Goal: Task Accomplishment & Management: Manage account settings

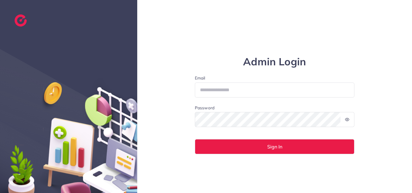
type input "**********"
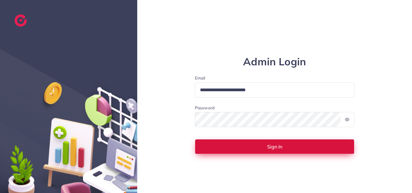
click at [219, 147] on button "Sign In" at bounding box center [275, 146] width 160 height 15
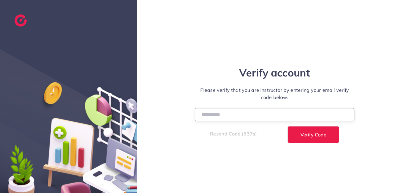
click at [223, 113] on input "number" at bounding box center [275, 114] width 160 height 13
paste input "******"
type input "******"
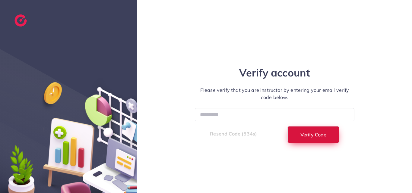
click at [294, 132] on button "Verify Code" at bounding box center [313, 134] width 52 height 17
select select "*"
select select "****"
select select "*"
select select "****"
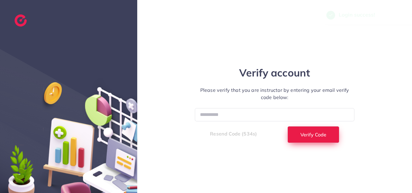
select select "*"
select select "****"
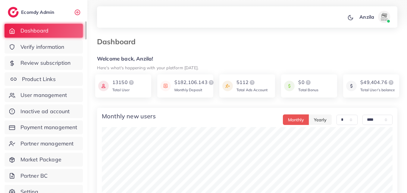
click at [47, 76] on span "Product Links" at bounding box center [39, 79] width 34 height 8
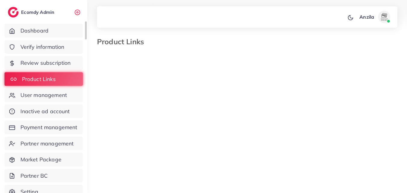
select select "*********"
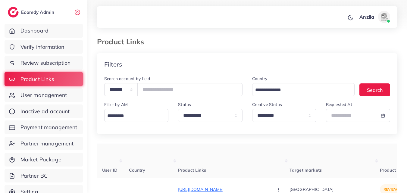
click at [209, 157] on th "Product Links" at bounding box center [234, 161] width 112 height 34
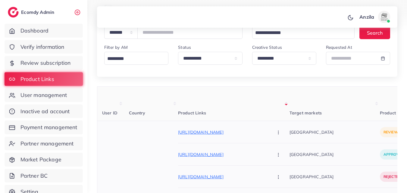
scroll to position [121, 0]
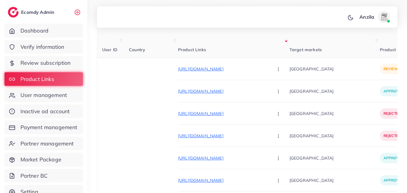
click at [326, 50] on th "Target markets" at bounding box center [335, 41] width 90 height 34
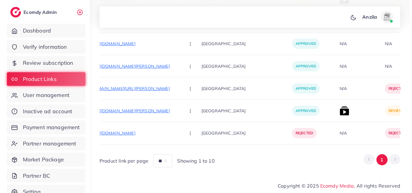
scroll to position [0, 100]
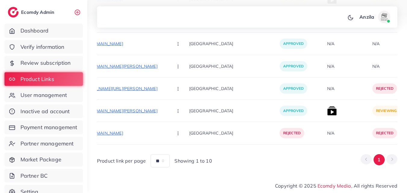
click at [283, 159] on div "Product link per page ** ** ** Showing 1 to 10 1" at bounding box center [247, 158] width 300 height 18
click at [327, 106] on img at bounding box center [332, 111] width 10 height 10
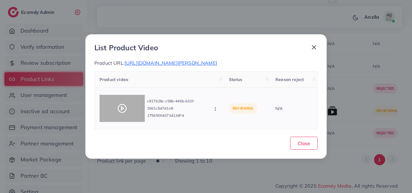
click at [124, 104] on icon at bounding box center [122, 109] width 10 height 10
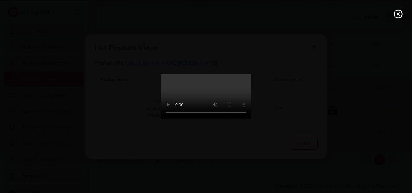
click at [251, 91] on video at bounding box center [206, 96] width 90 height 45
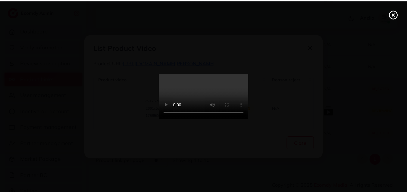
scroll to position [0, 0]
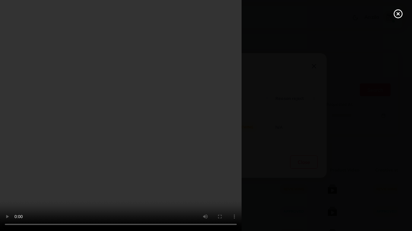
click at [224, 107] on video at bounding box center [206, 115] width 412 height 231
click at [216, 132] on video at bounding box center [206, 115] width 412 height 231
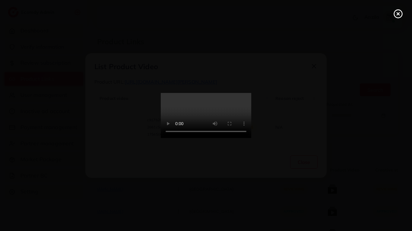
click at [217, 93] on video at bounding box center [206, 115] width 90 height 45
click at [216, 93] on video at bounding box center [206, 115] width 90 height 45
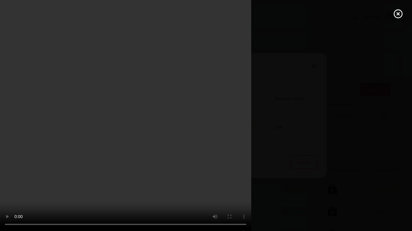
click at [390, 190] on video at bounding box center [206, 115] width 412 height 231
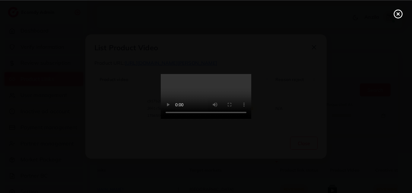
click at [396, 16] on icon at bounding box center [398, 14] width 10 height 10
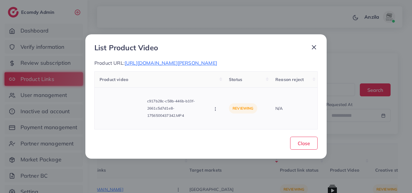
click at [218, 105] on div "Approve Reject" at bounding box center [215, 108] width 7 height 7
click at [215, 108] on circle "button" at bounding box center [215, 107] width 0 height 0
click at [221, 83] on polyline at bounding box center [222, 82] width 2 height 2
click at [306, 145] on span "Close" at bounding box center [303, 143] width 12 height 6
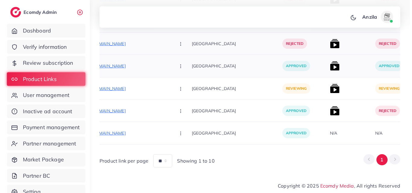
scroll to position [8405, 0]
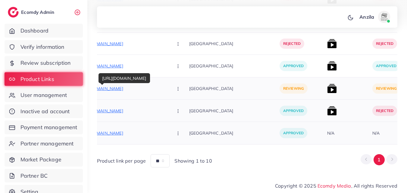
click at [131, 85] on p "https://hubbulmisk.com/products/hubbul-azqaar" at bounding box center [123, 88] width 90 height 7
click at [176, 87] on icon "button" at bounding box center [178, 89] width 5 height 5
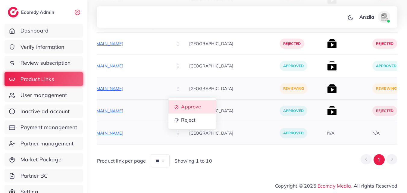
click at [181, 104] on span "Approve" at bounding box center [191, 107] width 20 height 6
click at [327, 86] on img at bounding box center [332, 89] width 10 height 10
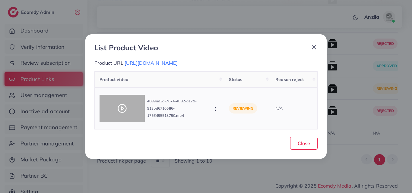
click at [111, 103] on div at bounding box center [121, 108] width 45 height 27
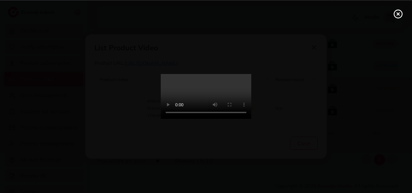
click at [209, 119] on video at bounding box center [206, 96] width 90 height 45
drag, startPoint x: 209, startPoint y: 119, endPoint x: 209, endPoint y: 145, distance: 26.2
click at [209, 119] on video at bounding box center [206, 96] width 90 height 45
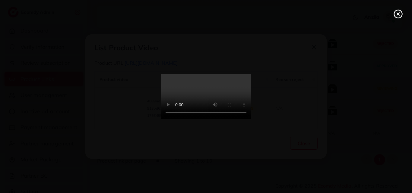
click at [209, 119] on video at bounding box center [206, 96] width 90 height 45
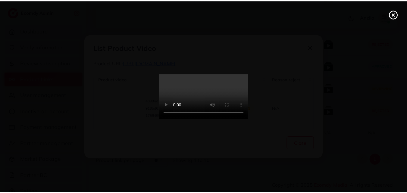
scroll to position [0, 0]
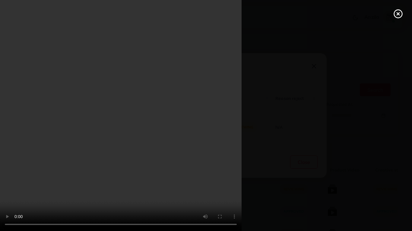
click at [389, 188] on div at bounding box center [206, 115] width 412 height 231
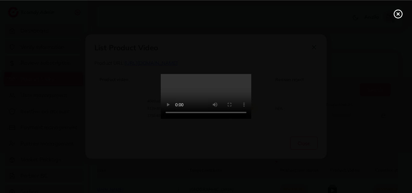
click at [398, 13] on line at bounding box center [398, 14] width 2 height 2
click at [398, 13] on div "List Product Video Product URL: https://hubbulmisk.com/products/hubbul-azqaar P…" at bounding box center [206, 96] width 412 height 193
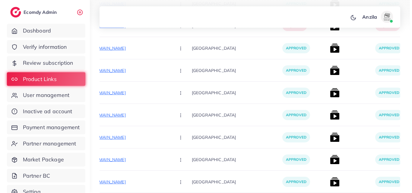
scroll to position [8405, 0]
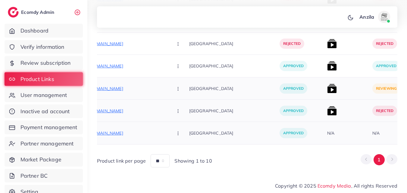
click at [327, 84] on img at bounding box center [332, 89] width 10 height 10
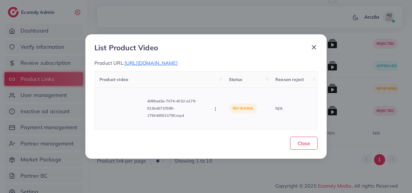
click at [212, 109] on div "4089ad3a-7674-4032-a179-913bd6710586-1756495513790.mp4 Approve Reject" at bounding box center [159, 109] width 120 height 32
click at [215, 109] on circle "button" at bounding box center [215, 109] width 0 height 0
click at [227, 84] on span "Approve" at bounding box center [236, 82] width 20 height 6
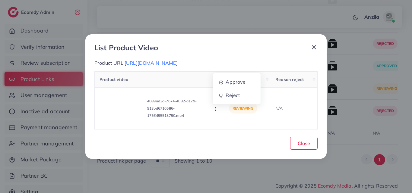
click at [227, 84] on div "Product video Status Reason reject 4089ad3a-7674-4032-a179-913bd6710586-1756495…" at bounding box center [205, 100] width 223 height 58
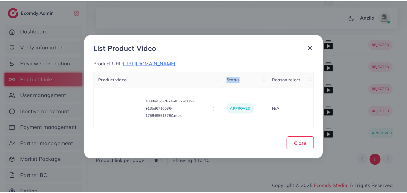
scroll to position [8338, 0]
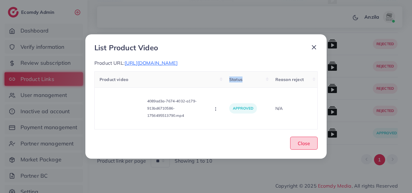
click at [307, 145] on span "Close" at bounding box center [303, 143] width 12 height 6
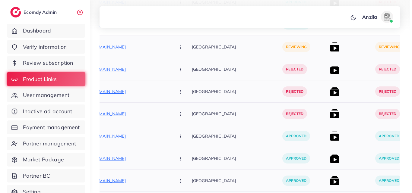
scroll to position [6590, 0]
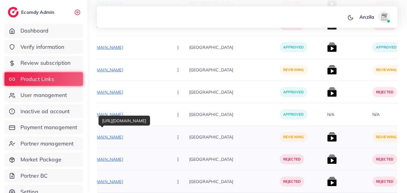
click at [130, 137] on p "https://twotigers.store/products/leather-long-bifold-wallet-for-men-and-women?_…" at bounding box center [123, 137] width 90 height 7
click at [176, 135] on icon "button" at bounding box center [178, 137] width 5 height 5
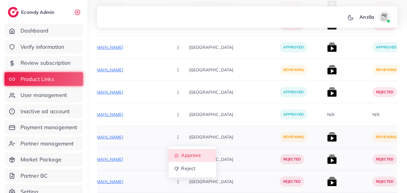
click at [181, 155] on span "Approve" at bounding box center [191, 156] width 20 height 6
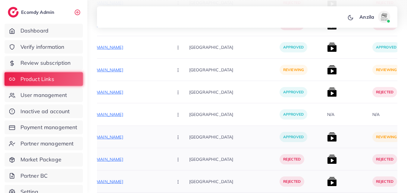
click at [327, 139] on img at bounding box center [332, 137] width 10 height 10
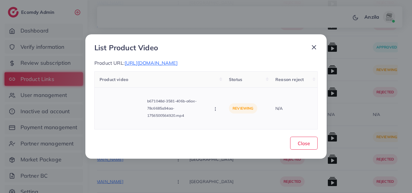
click at [233, 125] on td "reviewing" at bounding box center [247, 108] width 46 height 42
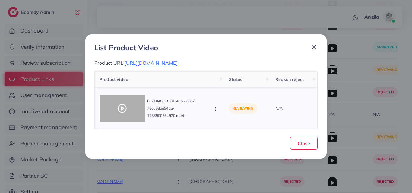
click at [122, 111] on icon at bounding box center [122, 109] width 10 height 10
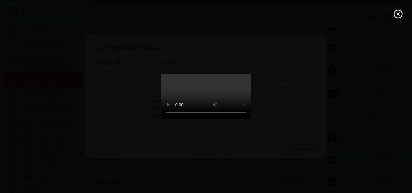
drag, startPoint x: 219, startPoint y: 58, endPoint x: 219, endPoint y: 84, distance: 26.2
click at [219, 74] on video at bounding box center [206, 96] width 90 height 45
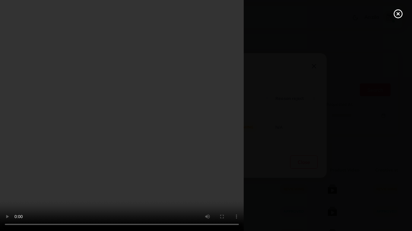
click at [396, 193] on video at bounding box center [206, 115] width 412 height 231
click at [386, 191] on div at bounding box center [206, 115] width 412 height 231
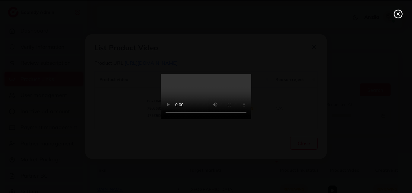
click at [397, 16] on icon at bounding box center [398, 14] width 10 height 10
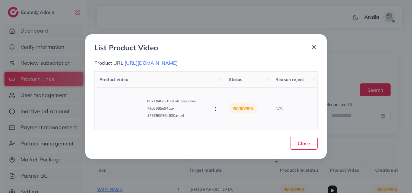
click at [217, 112] on icon "button" at bounding box center [215, 109] width 5 height 5
click at [220, 114] on td "b671048d-3581-406b-a6ae-78c6685a94aa-1756500564920.mp4 Approve Reject" at bounding box center [160, 108] width 130 height 42
click at [216, 112] on icon "button" at bounding box center [215, 109] width 5 height 5
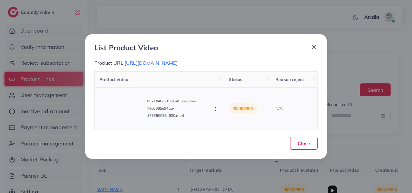
click at [216, 112] on icon "button" at bounding box center [215, 109] width 5 height 5
click at [226, 94] on link "Reject" at bounding box center [237, 95] width 48 height 13
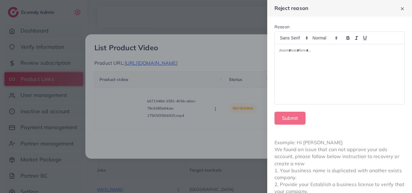
click at [219, 109] on div at bounding box center [206, 96] width 412 height 193
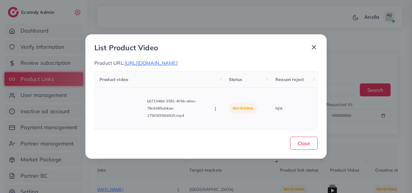
click at [216, 112] on icon "button" at bounding box center [215, 109] width 5 height 5
click at [223, 89] on link "Approve" at bounding box center [237, 82] width 48 height 13
click at [223, 92] on div "Product video Status Reason reject b671048d-3581-406b-a6ae-78c6685a94aa-1756500…" at bounding box center [205, 100] width 223 height 58
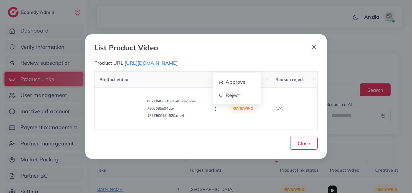
click at [223, 92] on div "Product video Status Reason reject b671048d-3581-406b-a6ae-78c6685a94aa-1756500…" at bounding box center [205, 100] width 223 height 58
click at [311, 150] on button "Close" at bounding box center [303, 143] width 27 height 13
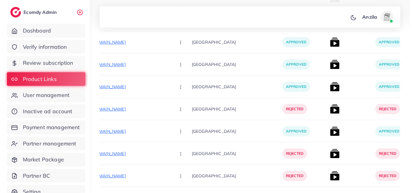
scroll to position [6576, 0]
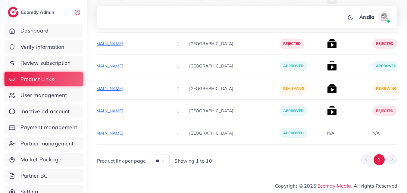
drag, startPoint x: 410, startPoint y: 13, endPoint x: 406, endPoint y: 189, distance: 175.8
click at [406, 189] on footer "Copyright © 2025 Ecomdy Media , All rights Reserved" at bounding box center [247, 185] width 320 height 16
click at [123, 85] on p "https://alsafaa.store/products/round-3d-design-jayenamaz-luxury-turkish-style-p…" at bounding box center [123, 88] width 90 height 7
click at [168, 85] on button "button" at bounding box center [178, 89] width 21 height 14
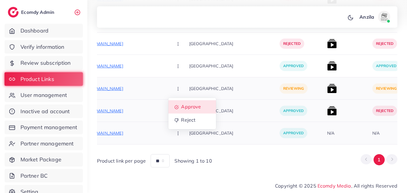
click at [181, 104] on span "Approve" at bounding box center [191, 107] width 20 height 6
click at [327, 86] on img at bounding box center [332, 89] width 10 height 10
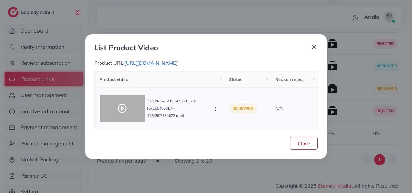
click at [119, 108] on icon at bounding box center [122, 109] width 10 height 10
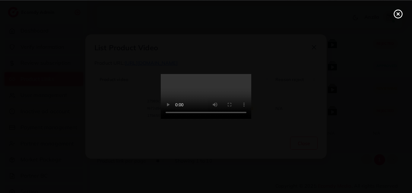
click at [251, 86] on video at bounding box center [206, 96] width 90 height 45
drag, startPoint x: 282, startPoint y: 86, endPoint x: 282, endPoint y: 112, distance: 26.2
click at [251, 86] on video at bounding box center [206, 96] width 90 height 45
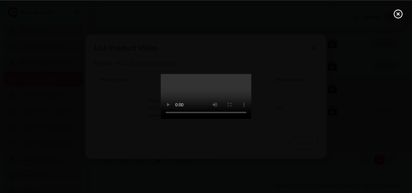
click at [251, 86] on video at bounding box center [206, 96] width 90 height 45
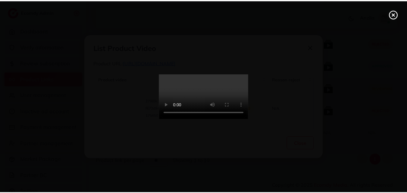
scroll to position [0, 0]
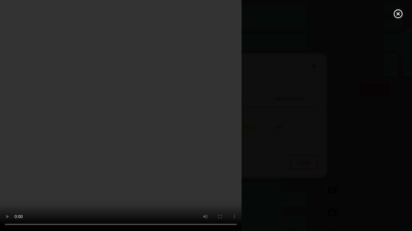
click at [390, 193] on video at bounding box center [206, 115] width 412 height 231
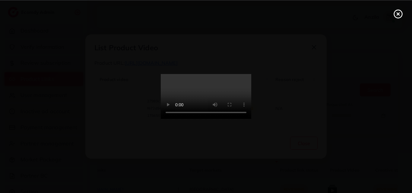
click at [396, 15] on icon at bounding box center [398, 14] width 10 height 10
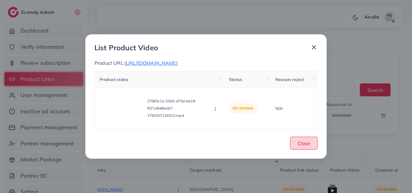
click at [305, 141] on button "Close" at bounding box center [303, 143] width 27 height 13
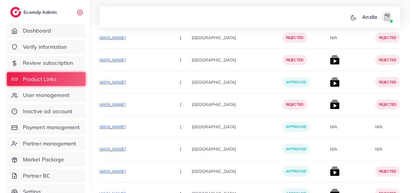
scroll to position [6576, 0]
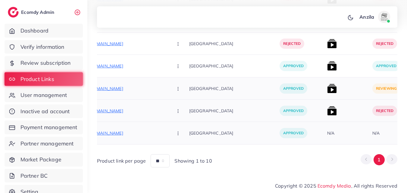
click at [327, 109] on img at bounding box center [332, 111] width 10 height 10
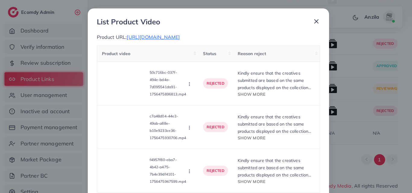
scroll to position [0, 0]
click at [253, 95] on span "Show more" at bounding box center [252, 94] width 28 height 5
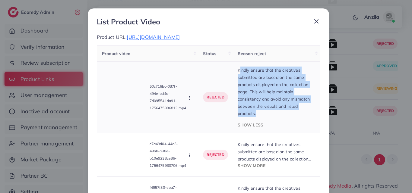
drag, startPoint x: 238, startPoint y: 71, endPoint x: 270, endPoint y: 113, distance: 53.2
click at [270, 113] on p "Kindly ensure that the creatives submitted are based on the same products displ…" at bounding box center [276, 92] width 77 height 51
drag, startPoint x: 231, startPoint y: 67, endPoint x: 266, endPoint y: 113, distance: 57.5
click at [266, 113] on td "Kindly ensure that the creatives submitted are based on the same products displ…" at bounding box center [276, 97] width 87 height 71
copy p "Kindly ensure that the creatives submitted are based on the same products displ…"
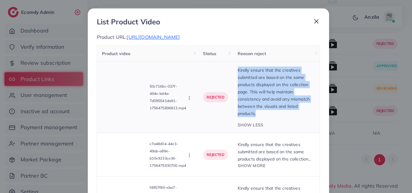
drag, startPoint x: 259, startPoint y: 100, endPoint x: 270, endPoint y: 110, distance: 15.1
click at [270, 110] on p "Kindly ensure that the creatives submitted are based on the same products displ…" at bounding box center [276, 92] width 77 height 51
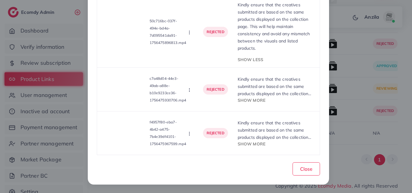
click at [353, 147] on div "List Product Video Product URL: https://alsafaa.store/ Product video Status Rea…" at bounding box center [206, 96] width 412 height 193
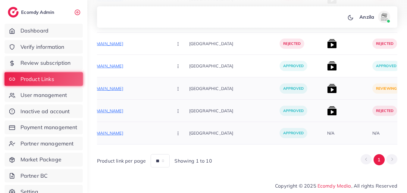
click at [327, 84] on img at bounding box center [332, 89] width 10 height 10
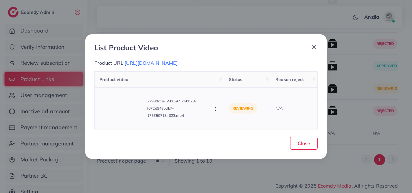
click at [215, 112] on button "button" at bounding box center [215, 109] width 7 height 6
click at [221, 98] on icon at bounding box center [220, 96] width 3 height 4
click at [0, 0] on div at bounding box center [0, 0] width 0 height 0
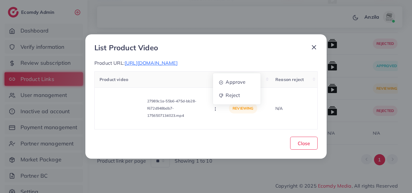
click at [0, 0] on div at bounding box center [0, 0] width 0 height 0
click at [215, 112] on icon "button" at bounding box center [215, 109] width 5 height 5
click at [223, 99] on link "Reject" at bounding box center [237, 95] width 48 height 13
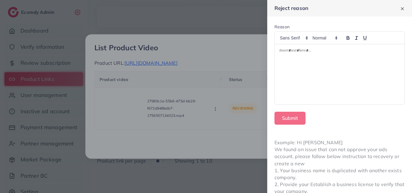
click at [291, 78] on div at bounding box center [340, 74] width 130 height 60
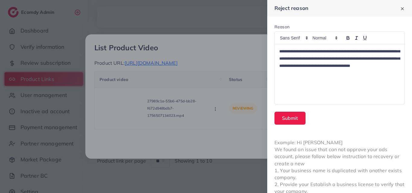
scroll to position [0, 0]
click at [290, 117] on button "Submit" at bounding box center [289, 118] width 31 height 13
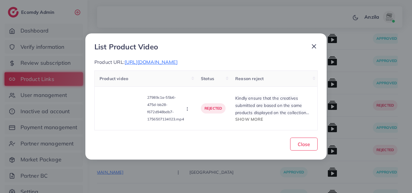
click at [310, 140] on div "Close" at bounding box center [205, 142] width 223 height 15
click at [310, 145] on span "Close" at bounding box center [303, 144] width 12 height 6
drag, startPoint x: 310, startPoint y: 145, endPoint x: 304, endPoint y: 125, distance: 21.1
click at [310, 145] on span "Close" at bounding box center [303, 144] width 12 height 6
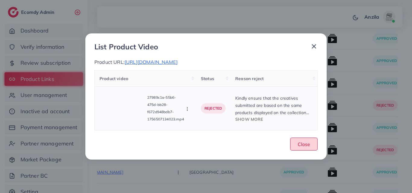
click at [310, 145] on span "Close" at bounding box center [303, 144] width 12 height 6
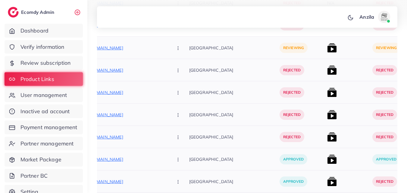
scroll to position [10365, 0]
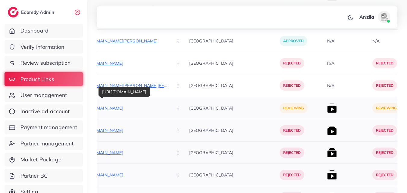
click at [121, 110] on p "https://buywithamjid.store/collections/trending-now/products/acupressure-hand-c…" at bounding box center [123, 108] width 90 height 7
click at [168, 111] on button "button" at bounding box center [178, 108] width 21 height 14
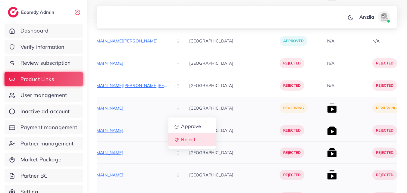
click at [168, 139] on link "Reject" at bounding box center [192, 139] width 48 height 13
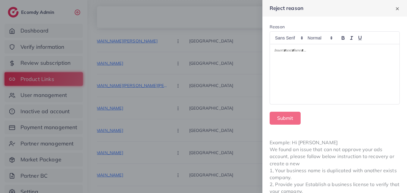
click at [279, 81] on div at bounding box center [335, 74] width 130 height 60
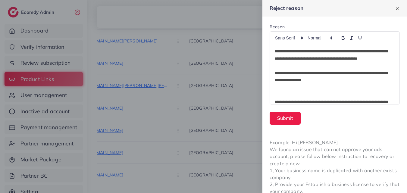
scroll to position [22, 0]
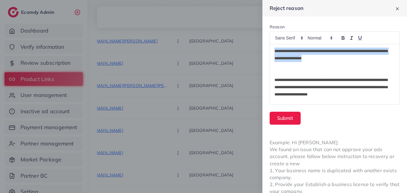
drag, startPoint x: 272, startPoint y: 54, endPoint x: 336, endPoint y: 58, distance: 64.1
click at [336, 58] on div "**********" at bounding box center [332, 74] width 125 height 60
click at [337, 58] on p "**********" at bounding box center [331, 55] width 112 height 14
copy p "**********"
drag, startPoint x: 326, startPoint y: 57, endPoint x: 304, endPoint y: 77, distance: 30.5
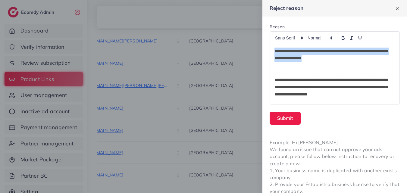
click at [304, 77] on p "**********" at bounding box center [331, 88] width 112 height 22
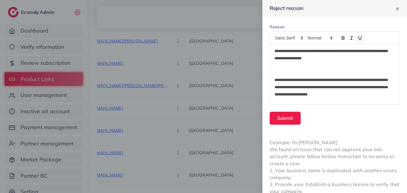
click at [267, 53] on form "**********" at bounding box center [335, 74] width 145 height 115
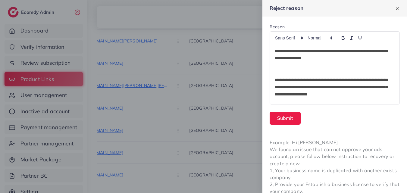
click at [267, 53] on form "**********" at bounding box center [335, 74] width 145 height 115
drag, startPoint x: 267, startPoint y: 53, endPoint x: 277, endPoint y: 53, distance: 9.9
click at [277, 53] on form "**********" at bounding box center [335, 74] width 145 height 115
click at [277, 53] on p "**********" at bounding box center [331, 55] width 112 height 14
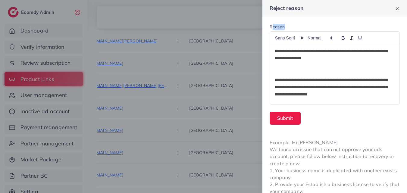
click at [277, 53] on p "**********" at bounding box center [331, 55] width 112 height 14
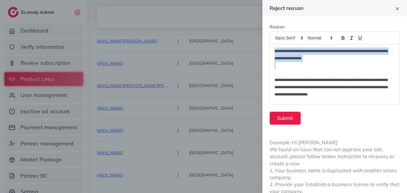
drag, startPoint x: 277, startPoint y: 53, endPoint x: 321, endPoint y: 60, distance: 44.2
click at [321, 60] on p "**********" at bounding box center [331, 55] width 112 height 14
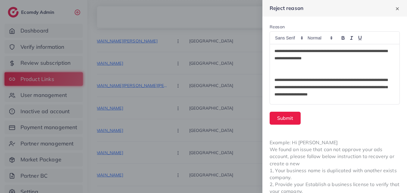
click at [304, 64] on p at bounding box center [333, 65] width 116 height 7
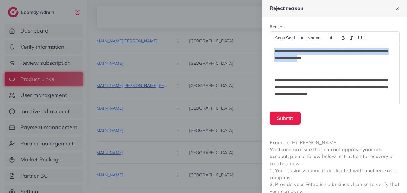
drag, startPoint x: 275, startPoint y: 52, endPoint x: 339, endPoint y: 64, distance: 66.0
click at [335, 61] on p "**********" at bounding box center [331, 55] width 112 height 14
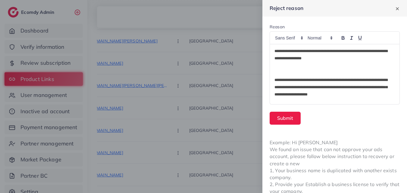
click at [341, 65] on p at bounding box center [333, 65] width 116 height 7
drag, startPoint x: 342, startPoint y: 66, endPoint x: 333, endPoint y: 60, distance: 11.0
click at [333, 60] on div "**********" at bounding box center [332, 74] width 125 height 60
click at [333, 60] on p "**********" at bounding box center [331, 55] width 112 height 14
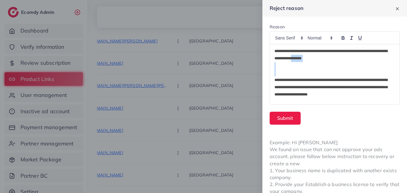
click at [333, 60] on p "**********" at bounding box center [331, 55] width 112 height 14
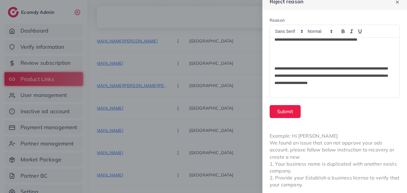
scroll to position [9, 0]
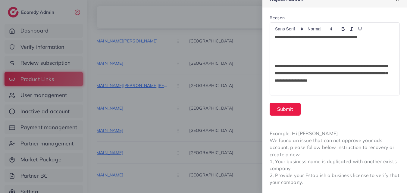
click at [283, 92] on div "**********" at bounding box center [332, 65] width 125 height 60
click at [272, 89] on div "**********" at bounding box center [332, 65] width 125 height 60
click at [322, 88] on span "**********" at bounding box center [313, 88] width 77 height 4
click at [323, 89] on span "**********" at bounding box center [313, 88] width 77 height 4
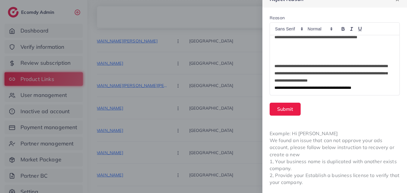
click at [323, 89] on span "**********" at bounding box center [313, 88] width 77 height 4
click at [335, 88] on span "**********" at bounding box center [316, 88] width 83 height 4
click at [291, 107] on button "Submit" at bounding box center [285, 109] width 31 height 13
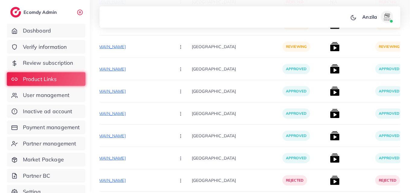
scroll to position [10051, 0]
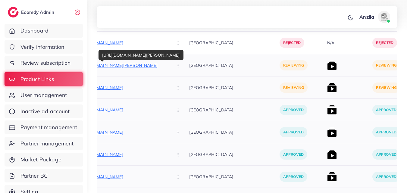
click at [128, 66] on p "https://nimzfashion.com/products/nimz-fashion-gr-romantic-beauty-matte-lip-gloss" at bounding box center [123, 65] width 90 height 7
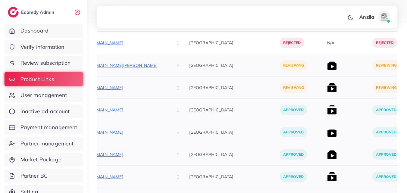
click at [168, 69] on button "button" at bounding box center [178, 65] width 21 height 14
click at [181, 84] on span "Approve" at bounding box center [191, 84] width 20 height 6
click at [130, 88] on p "https://nimzfashion.com/products/black-arabic-aura-watch" at bounding box center [123, 87] width 90 height 7
click at [168, 87] on button "button" at bounding box center [178, 88] width 21 height 14
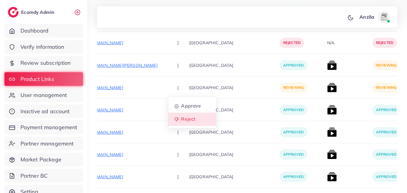
drag, startPoint x: 156, startPoint y: 117, endPoint x: 263, endPoint y: 106, distance: 107.8
click at [181, 117] on span "Reject" at bounding box center [188, 119] width 14 height 6
click at [0, 0] on div at bounding box center [0, 0] width 0 height 0
click at [327, 62] on img at bounding box center [332, 66] width 10 height 10
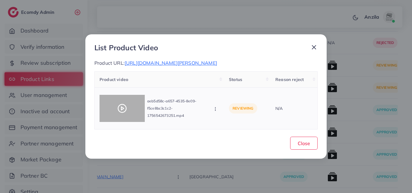
click at [123, 105] on icon at bounding box center [122, 109] width 10 height 10
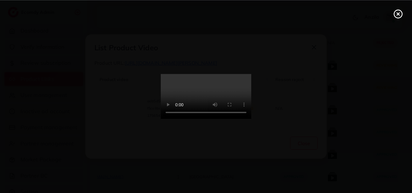
click at [183, 102] on video at bounding box center [206, 96] width 90 height 45
click at [183, 119] on video at bounding box center [206, 96] width 90 height 45
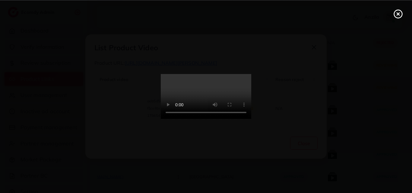
click at [183, 119] on video at bounding box center [206, 96] width 90 height 45
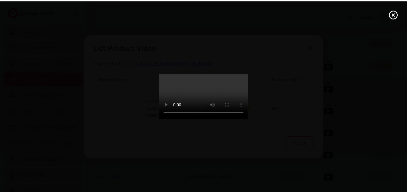
scroll to position [0, 0]
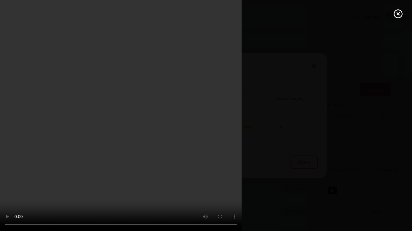
click at [389, 189] on video at bounding box center [206, 115] width 412 height 231
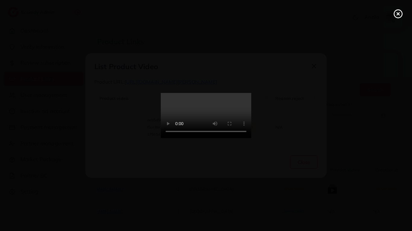
click at [398, 14] on line at bounding box center [398, 14] width 2 height 2
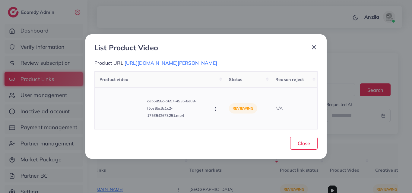
click at [216, 111] on icon "button" at bounding box center [215, 109] width 5 height 5
click at [224, 82] on link "Approve" at bounding box center [237, 82] width 48 height 13
click at [302, 145] on span "Close" at bounding box center [303, 143] width 12 height 6
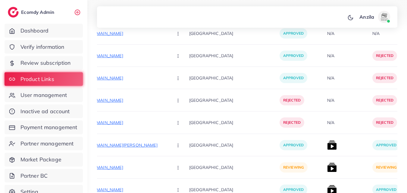
scroll to position [10059, 0]
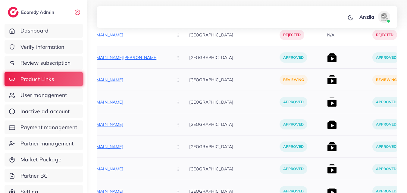
click at [176, 79] on icon "button" at bounding box center [178, 80] width 5 height 5
click at [168, 106] on link "Reject" at bounding box center [192, 111] width 48 height 13
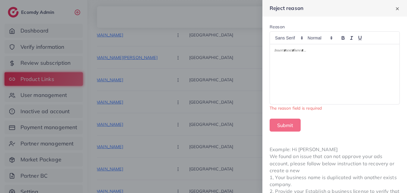
click at [295, 79] on div at bounding box center [335, 74] width 130 height 60
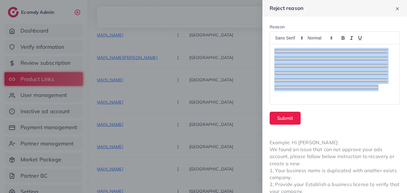
scroll to position [5, 0]
drag, startPoint x: 275, startPoint y: 52, endPoint x: 354, endPoint y: 105, distance: 95.7
click at [354, 105] on form "**********" at bounding box center [335, 74] width 145 height 115
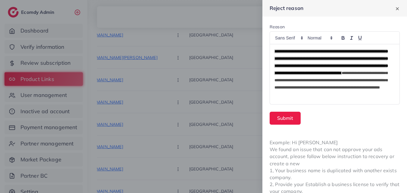
scroll to position [8, 0]
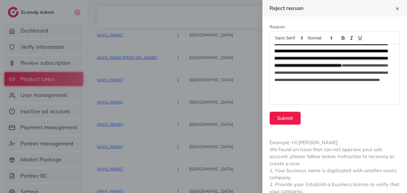
click at [345, 83] on p "**********" at bounding box center [331, 69] width 112 height 58
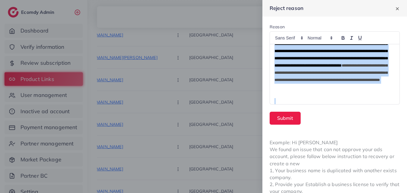
click at [346, 83] on p "**********" at bounding box center [331, 69] width 112 height 58
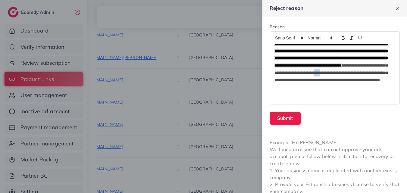
scroll to position [0, 0]
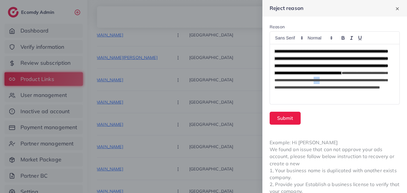
click at [349, 81] on p "**********" at bounding box center [331, 77] width 112 height 58
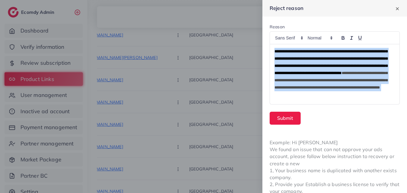
click at [349, 81] on p "**********" at bounding box center [331, 77] width 112 height 58
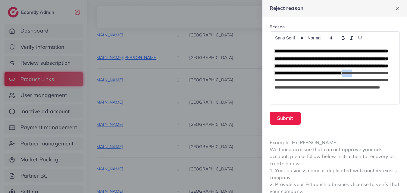
click at [349, 81] on p "**********" at bounding box center [331, 77] width 112 height 58
click at [373, 88] on p "**********" at bounding box center [331, 77] width 112 height 58
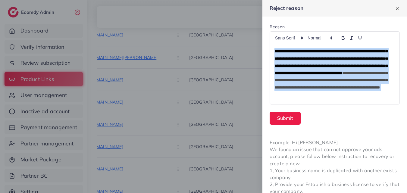
click at [375, 88] on p "**********" at bounding box center [331, 77] width 112 height 58
click at [383, 89] on p "**********" at bounding box center [331, 77] width 112 height 58
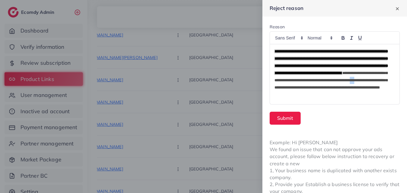
click at [384, 89] on p "**********" at bounding box center [331, 77] width 112 height 58
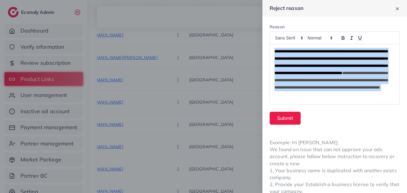
click at [383, 87] on p "**********" at bounding box center [331, 77] width 112 height 58
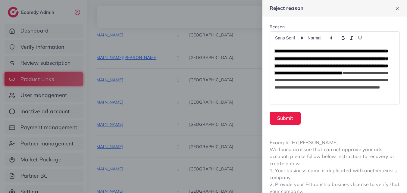
click at [383, 87] on p "**********" at bounding box center [331, 77] width 112 height 58
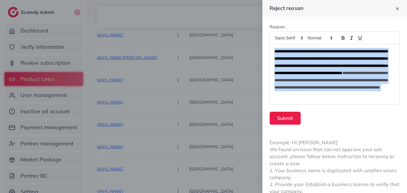
click at [383, 87] on p "**********" at bounding box center [331, 77] width 112 height 58
click at [343, 85] on p "**********" at bounding box center [331, 77] width 112 height 58
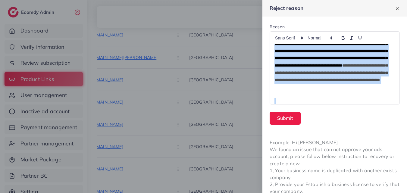
scroll to position [12, 0]
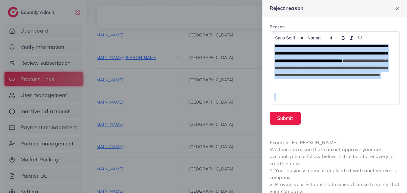
drag, startPoint x: 274, startPoint y: 51, endPoint x: 347, endPoint y: 104, distance: 90.6
click at [347, 104] on div "**********" at bounding box center [332, 74] width 125 height 60
click at [348, 105] on form "**********" at bounding box center [335, 74] width 145 height 115
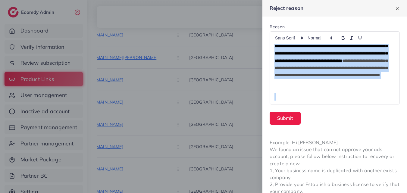
click at [348, 105] on form "**********" at bounding box center [335, 74] width 145 height 115
drag, startPoint x: 337, startPoint y: 90, endPoint x: 275, endPoint y: 59, distance: 69.8
click at [275, 61] on p "**********" at bounding box center [331, 65] width 112 height 58
drag, startPoint x: 275, startPoint y: 59, endPoint x: 275, endPoint y: 49, distance: 10.0
click at [275, 54] on span "**********" at bounding box center [331, 50] width 113 height 26
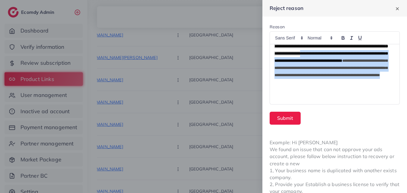
click at [275, 54] on span "**********" at bounding box center [331, 50] width 113 height 26
click at [275, 52] on span "**********" at bounding box center [331, 50] width 113 height 26
click at [275, 49] on p "**********" at bounding box center [331, 65] width 112 height 58
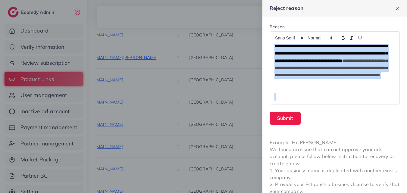
click at [275, 49] on p "**********" at bounding box center [331, 65] width 112 height 58
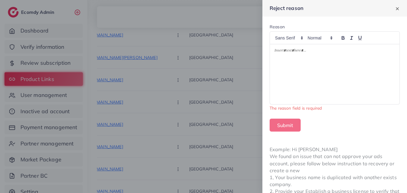
scroll to position [0, 0]
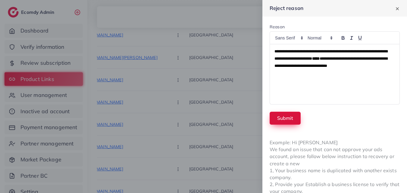
click at [283, 116] on button "Submit" at bounding box center [285, 118] width 31 height 13
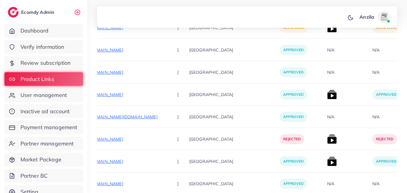
scroll to position [60, 0]
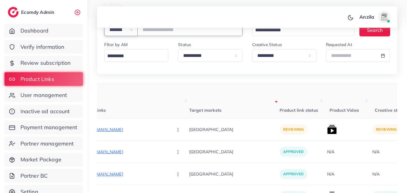
click at [133, 35] on select "**********" at bounding box center [120, 29] width 33 height 13
select select "*****"
click at [104, 23] on select "**********" at bounding box center [120, 29] width 33 height 13
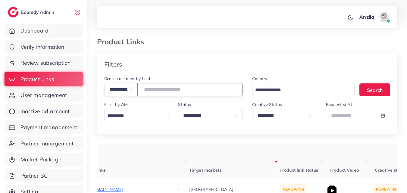
paste input "**********"
type input "**********"
click at [165, 124] on div "Filter by AM Loading..." at bounding box center [136, 114] width 74 height 26
click at [196, 68] on div "Filters" at bounding box center [247, 64] width 300 height 22
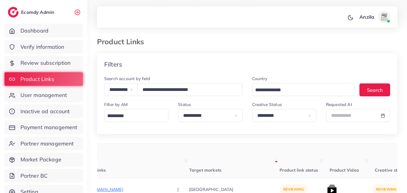
click at [196, 68] on div "Filters" at bounding box center [247, 64] width 300 height 22
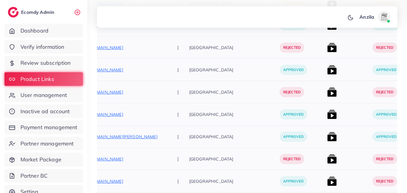
scroll to position [121, 0]
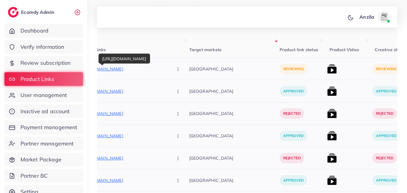
click at [129, 71] on p "https://selnora.com/products/beauty-matte-lipstick-sets-12-pcs" at bounding box center [123, 68] width 90 height 7
click at [176, 70] on icon "button" at bounding box center [178, 69] width 5 height 5
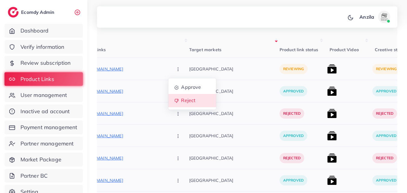
click at [181, 100] on span "Reject" at bounding box center [188, 101] width 14 height 6
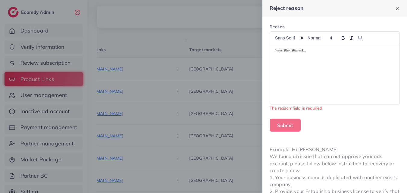
click at [285, 77] on div at bounding box center [335, 74] width 130 height 60
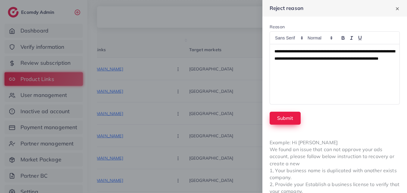
scroll to position [0, 0]
click at [289, 121] on button "Submit" at bounding box center [285, 118] width 31 height 13
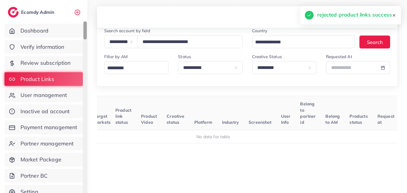
scroll to position [33, 0]
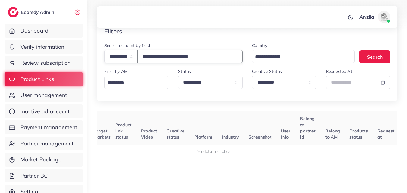
click at [167, 56] on input "**********" at bounding box center [189, 56] width 105 height 13
click at [169, 57] on input "**********" at bounding box center [189, 56] width 105 height 13
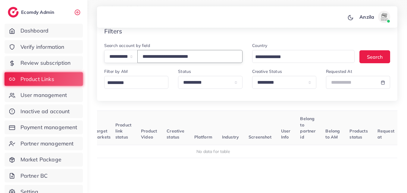
click at [169, 57] on input "**********" at bounding box center [189, 56] width 105 height 13
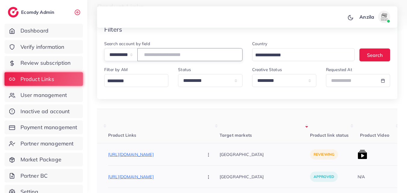
scroll to position [124, 0]
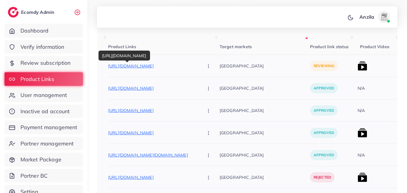
click at [135, 68] on p "https://wasimazhar.com/products/car-wooden-ashtray" at bounding box center [153, 65] width 90 height 7
click at [199, 66] on button "button" at bounding box center [209, 66] width 21 height 14
drag, startPoint x: 185, startPoint y: 66, endPoint x: 186, endPoint y: 69, distance: 3.1
click at [199, 66] on button "button" at bounding box center [209, 66] width 21 height 14
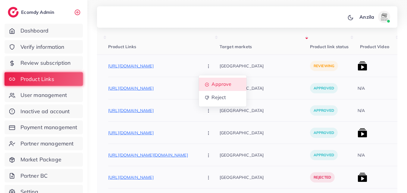
click at [212, 82] on span "Approve" at bounding box center [222, 84] width 20 height 6
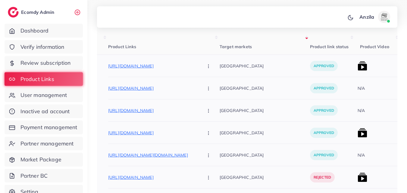
click at [358, 65] on img at bounding box center [363, 66] width 10 height 10
click at [358, 67] on img at bounding box center [363, 66] width 10 height 10
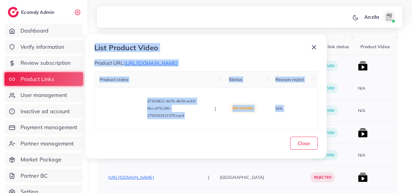
click at [358, 66] on img at bounding box center [363, 66] width 10 height 10
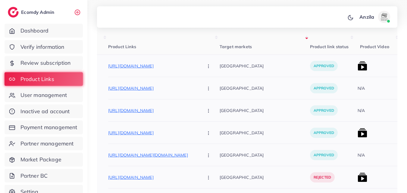
click at [358, 63] on img at bounding box center [363, 66] width 10 height 10
click at [358, 64] on img at bounding box center [363, 66] width 10 height 10
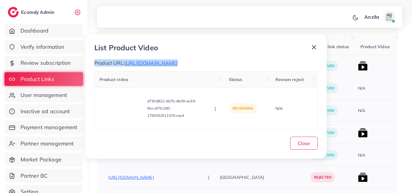
click at [358, 64] on img at bounding box center [363, 66] width 10 height 10
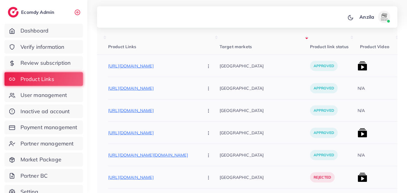
click at [358, 67] on img at bounding box center [363, 66] width 10 height 10
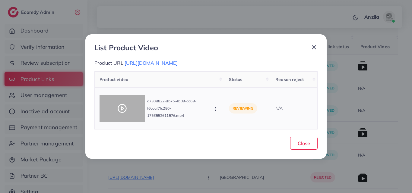
click at [106, 105] on div at bounding box center [121, 108] width 45 height 27
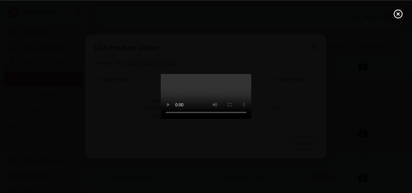
click at [398, 16] on icon at bounding box center [398, 14] width 10 height 10
click at [398, 16] on div "List Product Video Product URL: https://wasimazhar.com/products/car-wooden-asht…" at bounding box center [206, 96] width 412 height 193
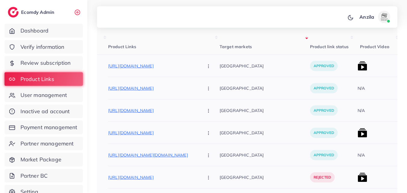
click at [257, 92] on p "[GEOGRAPHIC_DATA]" at bounding box center [265, 88] width 90 height 14
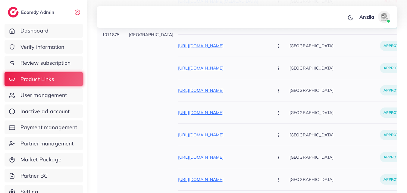
scroll to position [2384, 0]
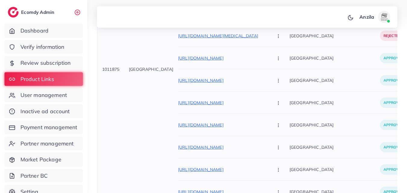
click at [106, 70] on span "1011875" at bounding box center [110, 69] width 17 height 5
copy span "1011875"
click at [122, 79] on td "1011875" at bounding box center [110, 69] width 27 height 4550
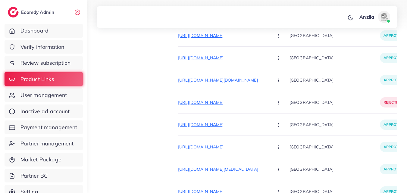
scroll to position [134, 0]
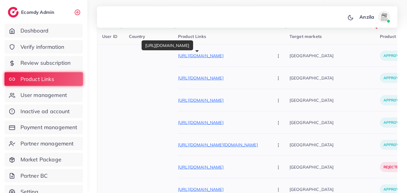
click at [227, 56] on p "https://wasimazhar.com/products/car-wooden-ashtray" at bounding box center [223, 55] width 90 height 7
click at [290, 84] on p "[GEOGRAPHIC_DATA]" at bounding box center [335, 78] width 90 height 14
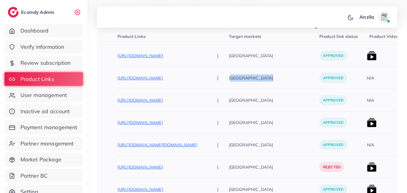
scroll to position [0, 109]
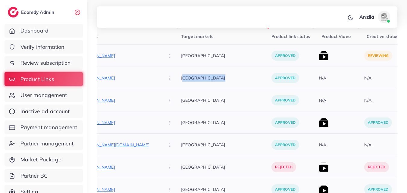
click at [319, 59] on img at bounding box center [324, 56] width 10 height 10
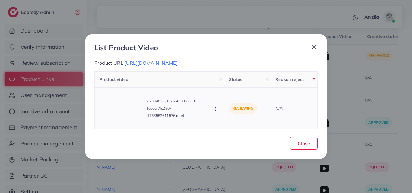
click at [215, 110] on icon "button" at bounding box center [215, 109] width 5 height 5
click at [226, 86] on link "Approve" at bounding box center [237, 82] width 48 height 13
drag, startPoint x: 226, startPoint y: 86, endPoint x: 0, endPoint y: 178, distance: 243.9
click at [226, 86] on div "Product video Status Reason reject d730d822-db7b-4b09-ac69-f6ccaf7fc280-1756552…" at bounding box center [205, 100] width 223 height 58
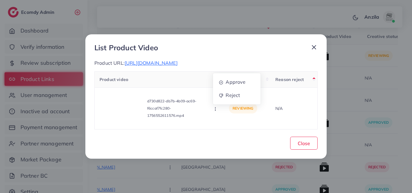
click at [226, 86] on div "Product video Status Reason reject d730d822-db7b-4b09-ac69-f6ccaf7fc280-1756552…" at bounding box center [205, 100] width 223 height 58
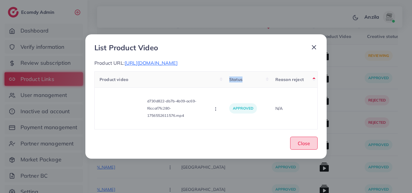
click at [304, 146] on span "Close" at bounding box center [303, 143] width 12 height 6
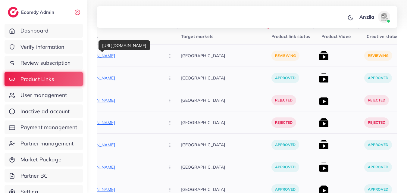
click at [130, 57] on p "https://tmstore1.shop/products/ems-butterfly-portable-neck-massager" at bounding box center [115, 55] width 90 height 7
click at [168, 55] on icon "button" at bounding box center [170, 56] width 5 height 5
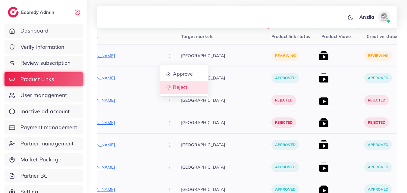
click at [160, 83] on link "Reject" at bounding box center [184, 87] width 48 height 13
click at [0, 0] on div at bounding box center [0, 0] width 0 height 0
click at [168, 56] on icon "button" at bounding box center [170, 56] width 5 height 5
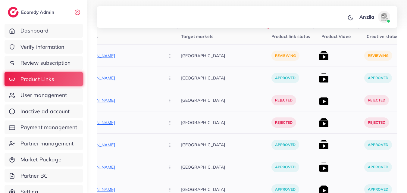
click at [160, 55] on button "button" at bounding box center [170, 56] width 21 height 14
click at [173, 84] on span "Reject" at bounding box center [180, 87] width 14 height 6
click at [0, 0] on div at bounding box center [0, 0] width 0 height 0
click at [168, 54] on icon "button" at bounding box center [170, 56] width 5 height 5
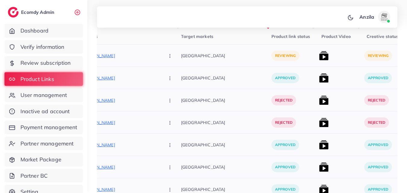
click at [168, 54] on icon "button" at bounding box center [170, 56] width 5 height 5
click at [173, 87] on span "Reject" at bounding box center [180, 87] width 14 height 6
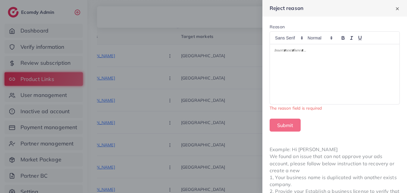
drag, startPoint x: 284, startPoint y: 63, endPoint x: 289, endPoint y: 115, distance: 52.3
click at [285, 63] on div at bounding box center [335, 74] width 130 height 60
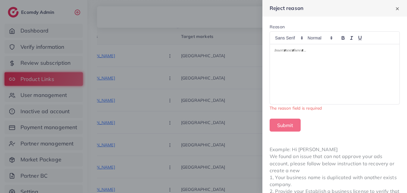
click at [285, 63] on div at bounding box center [335, 74] width 130 height 60
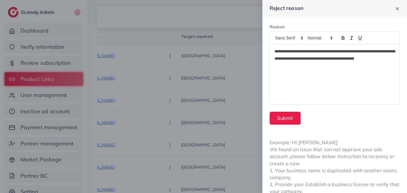
scroll to position [0, 0]
drag, startPoint x: 368, startPoint y: 53, endPoint x: 338, endPoint y: 49, distance: 29.8
click at [338, 49] on p "**********" at bounding box center [333, 59] width 116 height 22
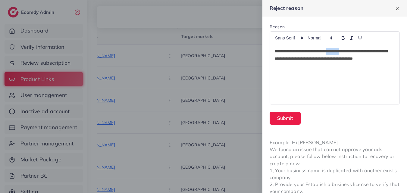
drag, startPoint x: 339, startPoint y: 52, endPoint x: 357, endPoint y: 52, distance: 17.2
click at [357, 52] on p "**********" at bounding box center [333, 59] width 116 height 22
click at [325, 150] on div "Example: Hi James We found an issue that can not approve your ads account, plea…" at bounding box center [335, 167] width 145 height 71
copy div "c"
click at [339, 89] on div "**********" at bounding box center [335, 74] width 130 height 60
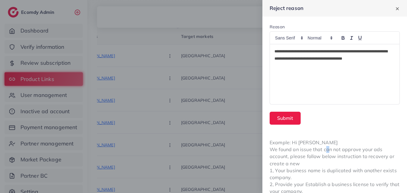
click at [339, 89] on div "**********" at bounding box center [335, 74] width 130 height 60
click at [343, 52] on p "**********" at bounding box center [333, 59] width 116 height 22
drag, startPoint x: 343, startPoint y: 52, endPoint x: 320, endPoint y: 90, distance: 43.9
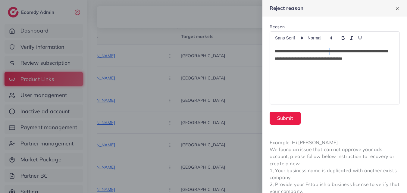
click at [320, 90] on div "**********" at bounding box center [335, 74] width 130 height 60
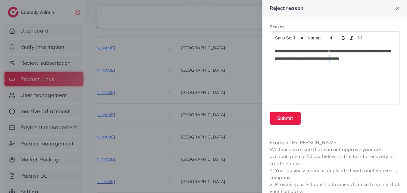
click at [283, 66] on p "**********" at bounding box center [333, 59] width 116 height 22
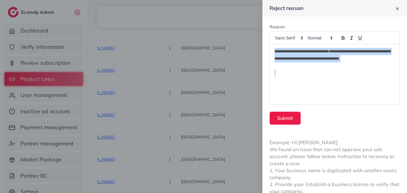
click at [283, 66] on p "**********" at bounding box center [333, 59] width 116 height 22
click at [285, 66] on p "**********" at bounding box center [333, 59] width 116 height 22
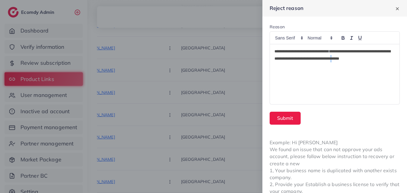
click at [285, 66] on p "**********" at bounding box center [333, 59] width 116 height 22
drag, startPoint x: 284, startPoint y: 66, endPoint x: 281, endPoint y: 63, distance: 4.9
click at [281, 63] on p "**********" at bounding box center [333, 59] width 116 height 22
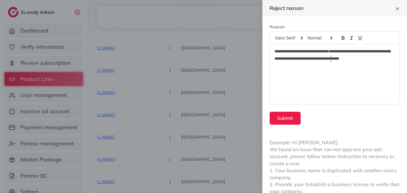
click at [285, 66] on p "**********" at bounding box center [333, 59] width 116 height 22
click at [285, 65] on p "**********" at bounding box center [333, 59] width 116 height 22
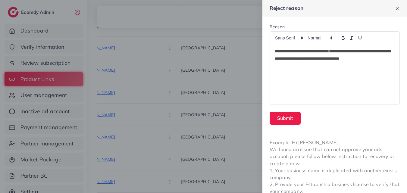
click at [285, 65] on p "**********" at bounding box center [333, 59] width 116 height 22
click at [285, 66] on p "**********" at bounding box center [333, 59] width 116 height 22
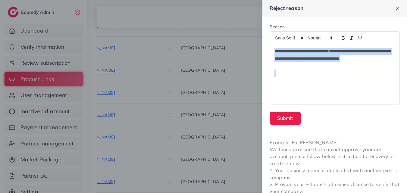
click at [285, 66] on p "**********" at bounding box center [333, 59] width 116 height 22
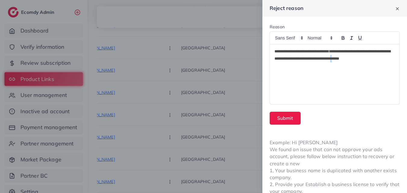
click at [286, 66] on p "**********" at bounding box center [333, 59] width 116 height 22
click at [286, 68] on p "**********" at bounding box center [333, 59] width 116 height 22
click at [285, 66] on p "**********" at bounding box center [333, 59] width 116 height 22
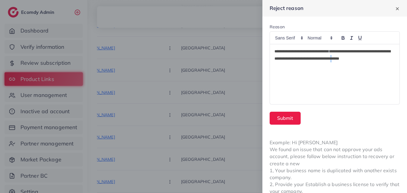
click at [285, 66] on p "**********" at bounding box center [333, 59] width 116 height 22
click at [284, 65] on p "**********" at bounding box center [333, 59] width 116 height 22
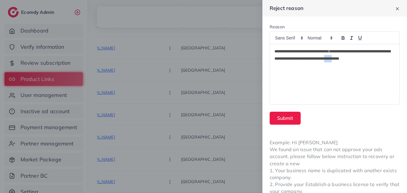
click at [285, 64] on p "**********" at bounding box center [333, 59] width 116 height 22
click at [287, 65] on p "**********" at bounding box center [333, 59] width 116 height 22
copy p "**"
click at [345, 51] on p "**********" at bounding box center [333, 59] width 116 height 22
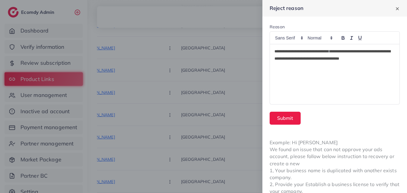
click at [345, 51] on p "**********" at bounding box center [333, 59] width 116 height 22
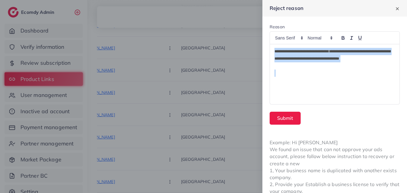
click at [345, 51] on p "**********" at bounding box center [333, 59] width 116 height 22
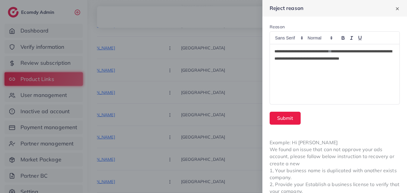
click at [332, 51] on span "*" at bounding box center [330, 51] width 3 height 4
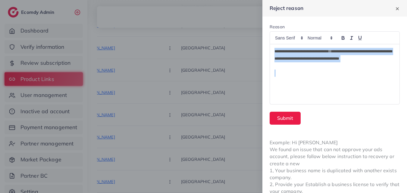
click at [332, 51] on span "*" at bounding box center [330, 51] width 3 height 4
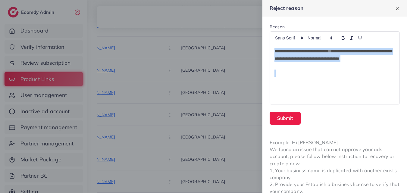
click at [332, 51] on span "*" at bounding box center [330, 51] width 3 height 4
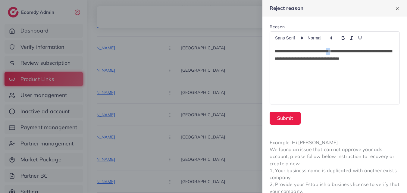
click at [312, 134] on div "Example: Hi James We found an issue that can not approve your ads account, plea…" at bounding box center [335, 167] width 145 height 71
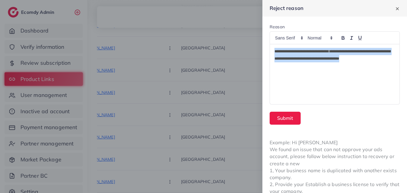
drag, startPoint x: 275, startPoint y: 52, endPoint x: 382, endPoint y: 60, distance: 107.6
click at [382, 60] on p "**********" at bounding box center [333, 55] width 116 height 14
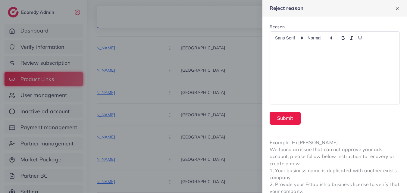
drag, startPoint x: 382, startPoint y: 60, endPoint x: 272, endPoint y: 51, distance: 109.8
click at [275, 52] on p at bounding box center [333, 51] width 116 height 7
click at [241, 59] on div at bounding box center [203, 96] width 407 height 193
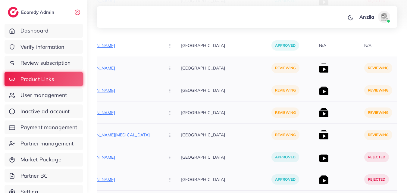
scroll to position [2286, 0]
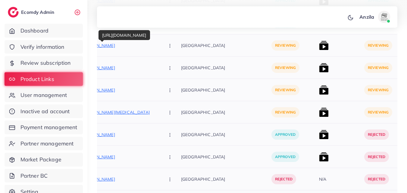
click at [118, 47] on p "https://blazingcart.store/products/sleek-edge-hair-straightener" at bounding box center [115, 45] width 90 height 7
click at [160, 45] on button "button" at bounding box center [170, 46] width 21 height 14
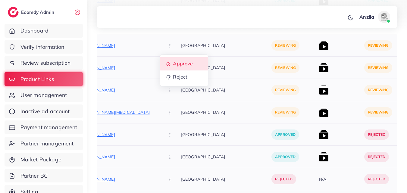
click at [173, 64] on span "Approve" at bounding box center [183, 64] width 20 height 6
click at [127, 69] on p "https://blazingcart.store/products/automatic-hair-curler-stick-effortless-salon…" at bounding box center [115, 67] width 90 height 7
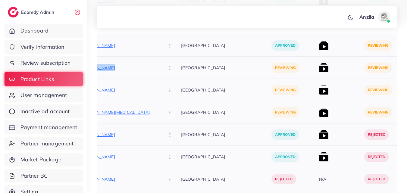
click at [168, 68] on icon "button" at bounding box center [170, 68] width 5 height 5
click at [160, 79] on ul "Approve Reject" at bounding box center [184, 93] width 48 height 32
click at [173, 87] on span "Approve" at bounding box center [183, 86] width 20 height 6
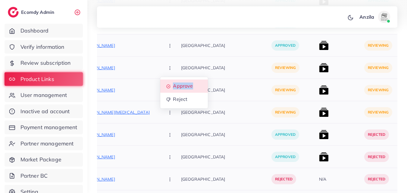
click at [173, 87] on span "Approve" at bounding box center [183, 86] width 20 height 6
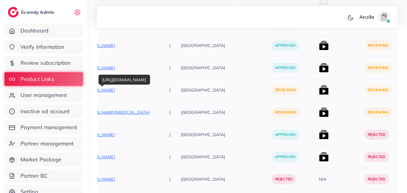
click at [119, 93] on p "https://blazingcart.store/products/bioaqua-vitamin-c-serum-100ml" at bounding box center [115, 90] width 90 height 7
click at [160, 91] on button "button" at bounding box center [170, 90] width 21 height 14
drag, startPoint x: 141, startPoint y: 91, endPoint x: 143, endPoint y: 96, distance: 5.3
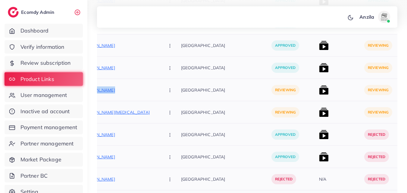
click at [160, 91] on button "button" at bounding box center [170, 90] width 21 height 14
drag, startPoint x: 147, startPoint y: 116, endPoint x: 209, endPoint y: 193, distance: 98.0
click at [160, 117] on link "Reject" at bounding box center [184, 121] width 48 height 13
click at [0, 0] on div at bounding box center [0, 0] width 0 height 0
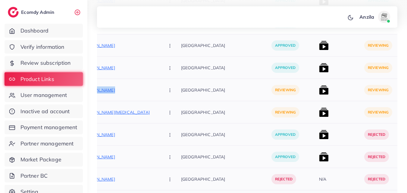
click at [168, 91] on icon "button" at bounding box center [170, 90] width 5 height 5
click at [160, 92] on button "button" at bounding box center [170, 90] width 21 height 14
click at [173, 122] on span "Reject" at bounding box center [180, 122] width 14 height 6
click at [0, 0] on div at bounding box center [0, 0] width 0 height 0
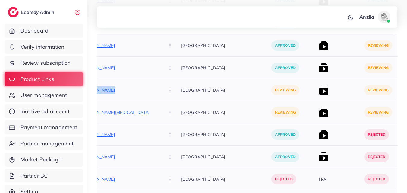
click at [168, 90] on icon "button" at bounding box center [170, 90] width 5 height 5
click at [173, 119] on span "Reject" at bounding box center [180, 122] width 14 height 6
click at [0, 0] on div at bounding box center [0, 0] width 0 height 0
click at [160, 92] on button "button" at bounding box center [170, 90] width 21 height 14
click at [173, 119] on span "Reject" at bounding box center [180, 122] width 14 height 6
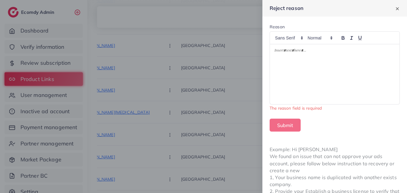
click at [310, 60] on div at bounding box center [335, 74] width 130 height 60
click at [317, 120] on div "Submit" at bounding box center [335, 125] width 130 height 13
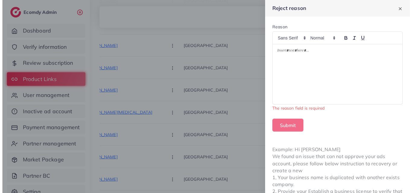
scroll to position [0, 0]
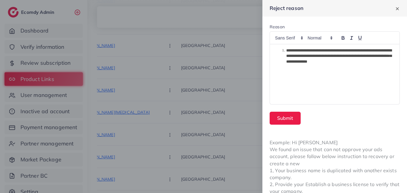
click at [287, 51] on span "**********" at bounding box center [338, 56] width 105 height 15
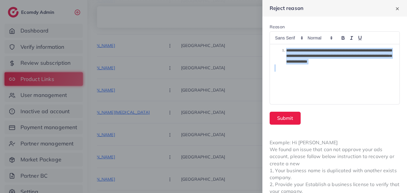
click at [287, 51] on span "**********" at bounding box center [338, 56] width 105 height 15
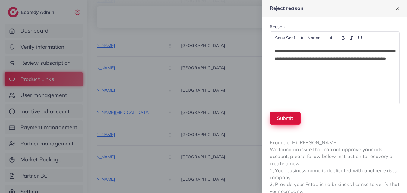
click at [289, 116] on button "Submit" at bounding box center [285, 118] width 31 height 13
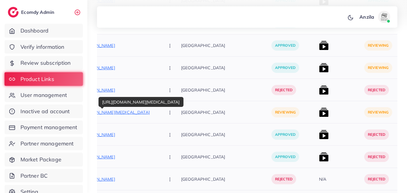
click at [126, 112] on p "https://blazingcart.store/products/electric-pedi-callus-remover" at bounding box center [115, 112] width 90 height 7
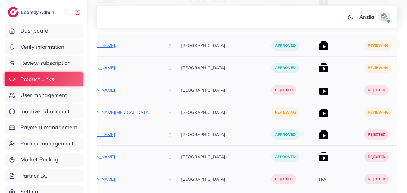
click at [160, 115] on button "button" at bounding box center [170, 112] width 21 height 14
click at [173, 128] on span "Approve" at bounding box center [183, 131] width 20 height 6
click at [319, 46] on img at bounding box center [324, 46] width 10 height 10
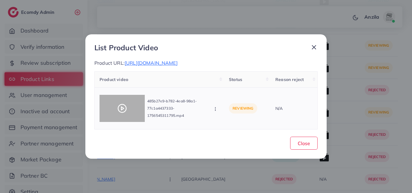
click at [112, 107] on div at bounding box center [121, 108] width 45 height 27
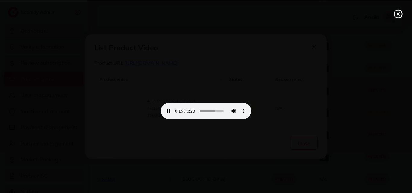
click at [210, 101] on video at bounding box center [206, 96] width 90 height 45
drag, startPoint x: 210, startPoint y: 101, endPoint x: 210, endPoint y: 127, distance: 26.5
click at [210, 101] on video at bounding box center [206, 96] width 90 height 45
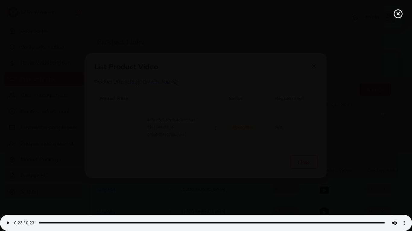
click at [193, 131] on video at bounding box center [206, 115] width 412 height 231
click at [393, 188] on video at bounding box center [206, 115] width 412 height 231
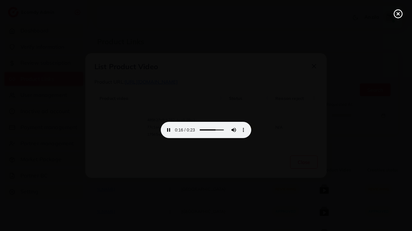
click at [399, 11] on icon at bounding box center [398, 14] width 10 height 10
click at [399, 11] on div "List Product Video Product URL: https://blazingcart.store/products/sleek-edge-h…" at bounding box center [206, 115] width 412 height 231
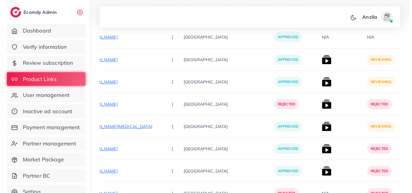
scroll to position [2255, 0]
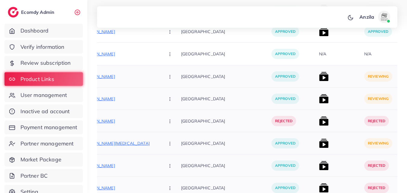
click at [319, 76] on img at bounding box center [324, 77] width 10 height 10
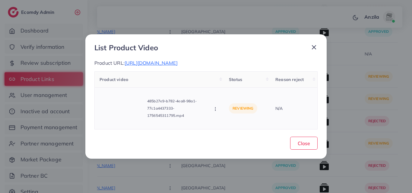
click at [212, 110] on div "485b27e9-b782-4ea8-98a1-77c1a4437333-1756545311795.mp4 Approve Reject" at bounding box center [159, 109] width 120 height 32
click at [216, 110] on icon "button" at bounding box center [215, 109] width 5 height 5
click at [221, 97] on icon at bounding box center [221, 96] width 4 height 4
click at [0, 0] on div at bounding box center [0, 0] width 0 height 0
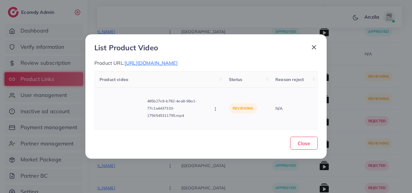
drag, startPoint x: 220, startPoint y: 113, endPoint x: 218, endPoint y: 111, distance: 3.4
click at [220, 113] on td "485b27e9-b782-4ea8-98a1-77c1a4437333-1756545311795.mp4 Approve Reject" at bounding box center [160, 108] width 130 height 42
click at [219, 112] on td "485b27e9-b782-4ea8-98a1-77c1a4437333-1756545311795.mp4 Approve Reject" at bounding box center [160, 108] width 130 height 42
click at [218, 111] on icon "button" at bounding box center [215, 109] width 5 height 5
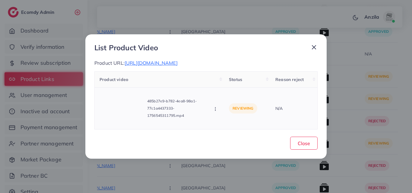
click at [214, 109] on icon "button" at bounding box center [215, 109] width 5 height 5
click at [217, 107] on icon "button" at bounding box center [215, 109] width 5 height 5
click at [222, 98] on icon at bounding box center [221, 96] width 4 height 4
click at [0, 0] on div at bounding box center [0, 0] width 0 height 0
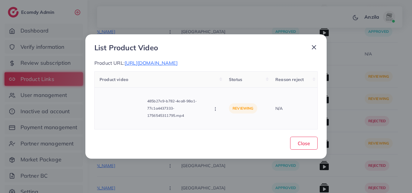
click at [214, 110] on icon "button" at bounding box center [215, 109] width 5 height 5
click at [225, 94] on link "Reject" at bounding box center [237, 95] width 48 height 13
click at [0, 0] on div at bounding box center [0, 0] width 0 height 0
click at [213, 111] on icon "button" at bounding box center [215, 109] width 5 height 5
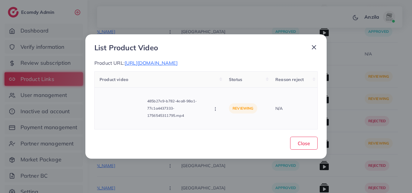
click at [213, 111] on icon "button" at bounding box center [215, 109] width 5 height 5
click at [224, 99] on link "Reject" at bounding box center [237, 95] width 48 height 13
click at [0, 0] on div at bounding box center [0, 0] width 0 height 0
click at [221, 95] on td "485b27e9-b782-4ea8-98a1-77c1a4437333-1756545311795.mp4 Approve Reject" at bounding box center [160, 108] width 130 height 42
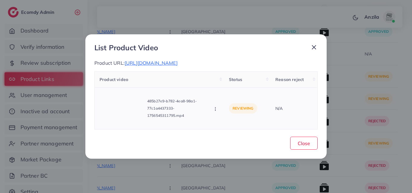
click at [213, 112] on button "button" at bounding box center [215, 109] width 7 height 6
click at [217, 107] on icon "button" at bounding box center [215, 109] width 5 height 5
click at [226, 96] on span "Reject" at bounding box center [233, 95] width 14 height 6
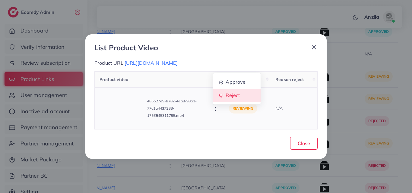
click at [0, 0] on div at bounding box center [0, 0] width 0 height 0
click at [212, 109] on button "button" at bounding box center [215, 109] width 7 height 6
click at [221, 98] on icon at bounding box center [221, 96] width 4 height 4
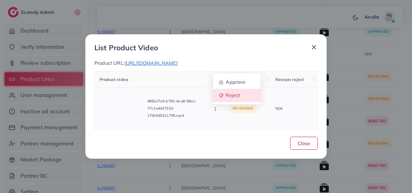
click at [0, 0] on div at bounding box center [0, 0] width 0 height 0
click at [215, 111] on circle "button" at bounding box center [215, 110] width 0 height 0
click at [223, 98] on link "Reject" at bounding box center [237, 95] width 48 height 13
click at [0, 0] on div at bounding box center [0, 0] width 0 height 0
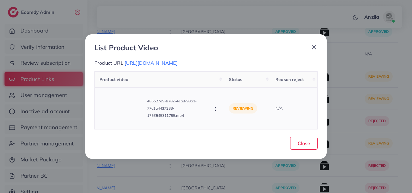
click at [214, 109] on icon "button" at bounding box center [215, 109] width 5 height 5
click at [223, 99] on link "Reject" at bounding box center [237, 95] width 48 height 13
click at [0, 0] on div at bounding box center [0, 0] width 0 height 0
click at [215, 108] on circle "button" at bounding box center [215, 107] width 0 height 0
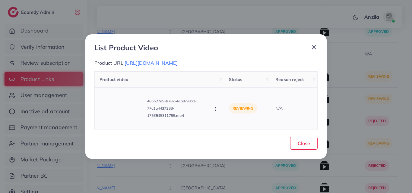
click at [215, 108] on circle "button" at bounding box center [215, 107] width 0 height 0
click at [222, 97] on icon at bounding box center [221, 96] width 4 height 4
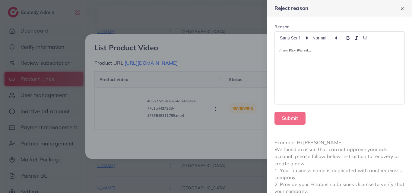
click at [315, 62] on div at bounding box center [340, 74] width 130 height 60
drag, startPoint x: 315, startPoint y: 62, endPoint x: 328, endPoint y: 121, distance: 59.6
click at [326, 122] on div "Submit" at bounding box center [339, 118] width 130 height 13
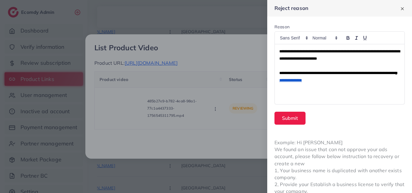
scroll to position [0, 0]
click at [373, 50] on span "**********" at bounding box center [339, 54] width 121 height 11
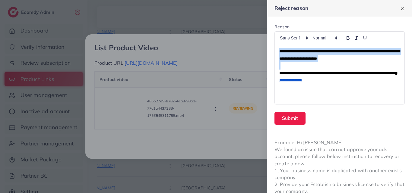
click at [373, 50] on span "**********" at bounding box center [339, 54] width 121 height 11
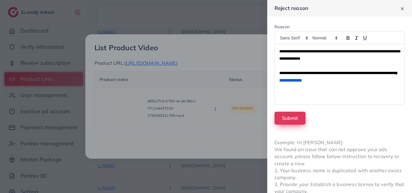
click at [299, 117] on button "Submit" at bounding box center [289, 118] width 31 height 13
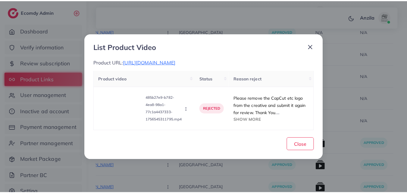
scroll to position [2032, 0]
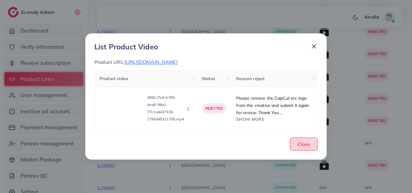
click at [304, 146] on span "Close" at bounding box center [303, 144] width 12 height 6
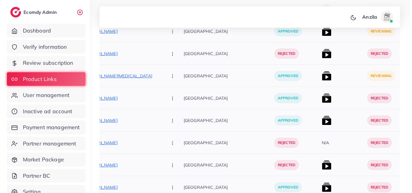
scroll to position [1097, 0]
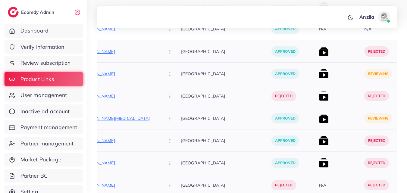
click at [319, 75] on img at bounding box center [324, 74] width 10 height 10
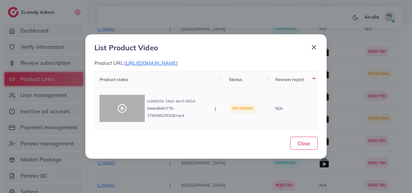
click at [114, 109] on div at bounding box center [121, 108] width 45 height 27
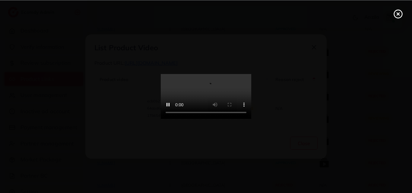
click at [218, 109] on video at bounding box center [206, 96] width 90 height 45
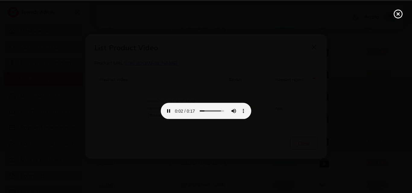
drag, startPoint x: 218, startPoint y: 109, endPoint x: 218, endPoint y: 135, distance: 26.2
click at [218, 109] on video at bounding box center [206, 96] width 90 height 45
click at [218, 119] on video at bounding box center [206, 96] width 90 height 45
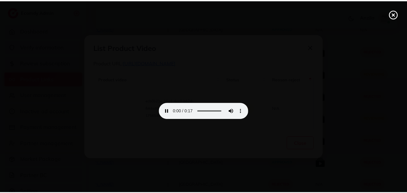
scroll to position [0, 0]
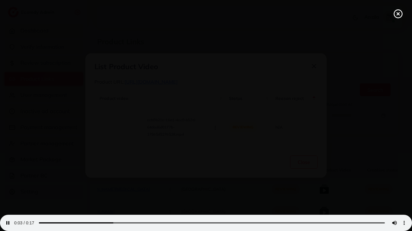
click at [394, 187] on video at bounding box center [206, 115] width 412 height 231
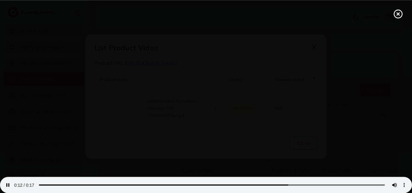
click at [398, 17] on icon at bounding box center [398, 14] width 10 height 10
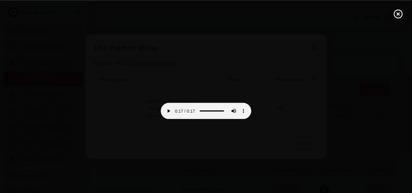
drag, startPoint x: 398, startPoint y: 17, endPoint x: 318, endPoint y: 39, distance: 83.0
click at [398, 17] on div "List Product Video Product URL: https://blazingcart.store/products/automatic-ha…" at bounding box center [206, 96] width 412 height 193
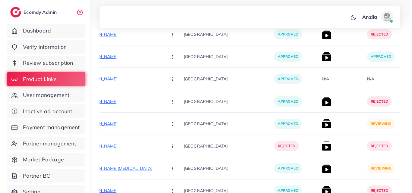
scroll to position [1120, 0]
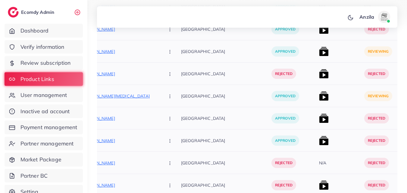
click at [319, 53] on img at bounding box center [324, 52] width 10 height 10
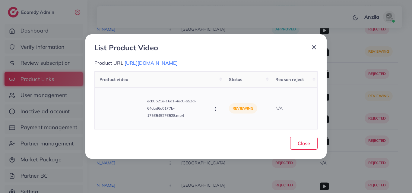
click at [218, 111] on button "button" at bounding box center [215, 109] width 7 height 6
click at [216, 110] on button "button" at bounding box center [215, 109] width 7 height 6
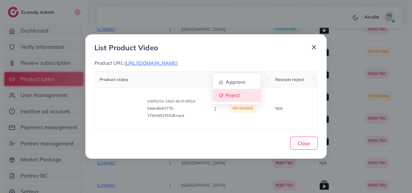
click at [220, 98] on icon at bounding box center [221, 96] width 4 height 4
click at [0, 0] on div at bounding box center [0, 0] width 0 height 0
click at [214, 112] on icon "button" at bounding box center [215, 109] width 5 height 5
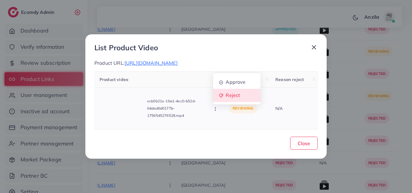
click at [226, 96] on link "Reject" at bounding box center [237, 95] width 48 height 13
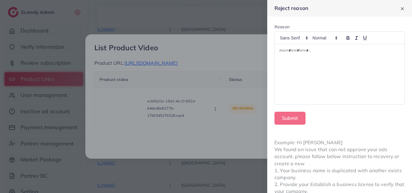
click at [322, 67] on div at bounding box center [340, 74] width 130 height 60
click at [335, 121] on div "Submit" at bounding box center [339, 118] width 130 height 13
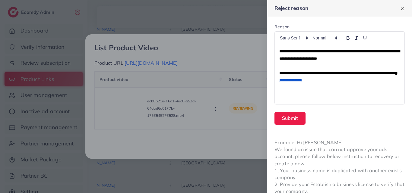
scroll to position [0, 0]
click at [372, 51] on span "**********" at bounding box center [339, 54] width 121 height 11
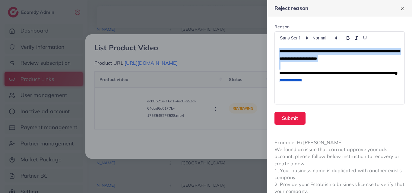
click at [372, 51] on span "**********" at bounding box center [339, 54] width 121 height 11
click at [373, 51] on span "**********" at bounding box center [339, 54] width 121 height 11
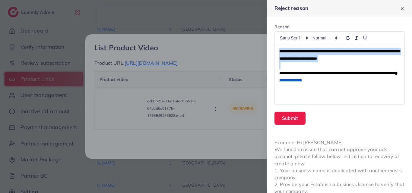
click at [373, 51] on span "**********" at bounding box center [339, 54] width 121 height 11
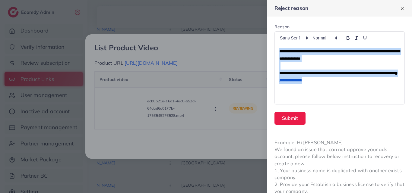
drag, startPoint x: 276, startPoint y: 52, endPoint x: 339, endPoint y: 84, distance: 70.9
click at [339, 84] on div "**********" at bounding box center [340, 74] width 130 height 60
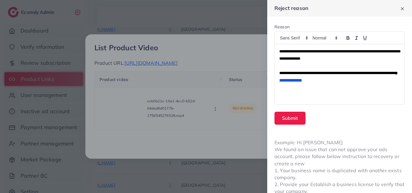
click at [339, 84] on div "**********" at bounding box center [340, 74] width 130 height 60
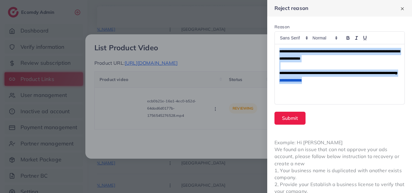
drag, startPoint x: 277, startPoint y: 51, endPoint x: 342, endPoint y: 85, distance: 73.8
click at [342, 85] on div "**********" at bounding box center [340, 74] width 130 height 60
copy div "**********"
drag, startPoint x: 302, startPoint y: 58, endPoint x: 275, endPoint y: 78, distance: 33.4
click at [275, 78] on div "**********" at bounding box center [340, 74] width 130 height 60
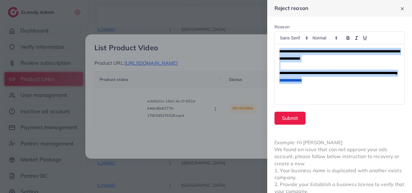
click at [275, 78] on div "**********" at bounding box center [340, 74] width 130 height 60
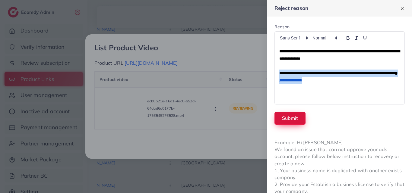
click at [288, 115] on button "Submit" at bounding box center [289, 118] width 31 height 13
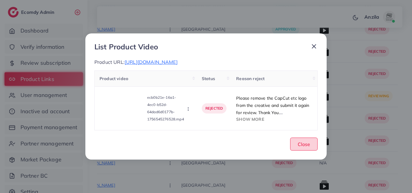
click at [300, 146] on span "Close" at bounding box center [303, 144] width 12 height 6
drag, startPoint x: 300, startPoint y: 146, endPoint x: 314, endPoint y: 101, distance: 47.1
click at [300, 146] on span "Close" at bounding box center [303, 144] width 12 height 6
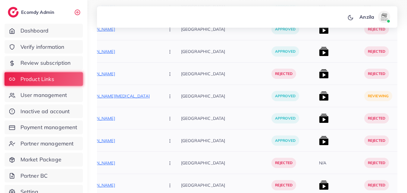
click at [319, 96] on img at bounding box center [324, 96] width 10 height 10
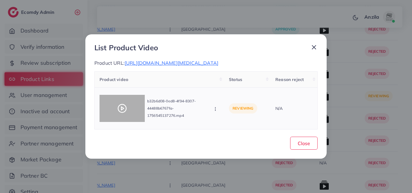
click at [115, 105] on div at bounding box center [121, 108] width 45 height 27
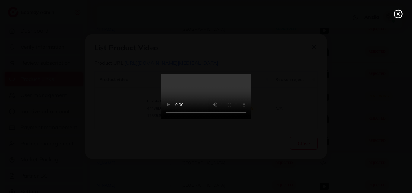
click at [232, 98] on video at bounding box center [206, 96] width 90 height 45
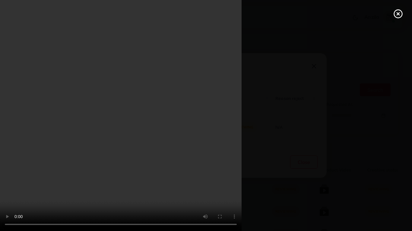
click at [392, 190] on div at bounding box center [206, 115] width 412 height 231
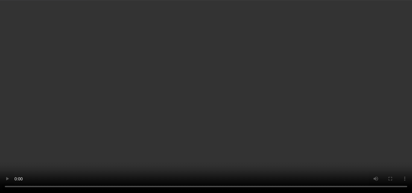
click at [398, 18] on circle at bounding box center [398, 14] width 8 height 8
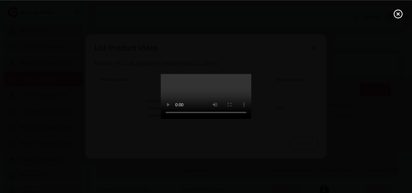
drag, startPoint x: 398, startPoint y: 18, endPoint x: 389, endPoint y: 17, distance: 9.1
click at [398, 18] on div "List Product Video Product URL: https://blazingcart.store/products/electric-ped…" at bounding box center [206, 96] width 412 height 193
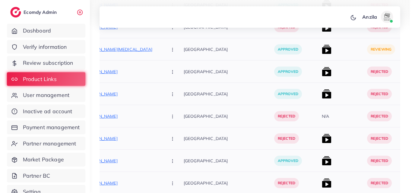
scroll to position [1175, 0]
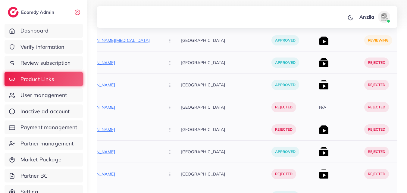
click at [319, 41] on img at bounding box center [324, 41] width 10 height 10
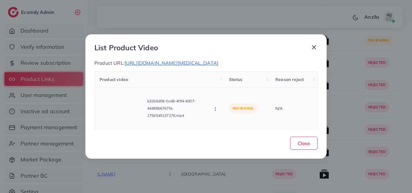
click at [215, 107] on icon "button" at bounding box center [215, 109] width 5 height 5
click at [218, 109] on icon "button" at bounding box center [215, 109] width 5 height 5
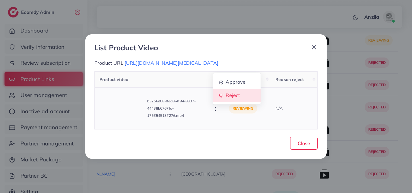
click at [221, 96] on icon at bounding box center [221, 96] width 4 height 4
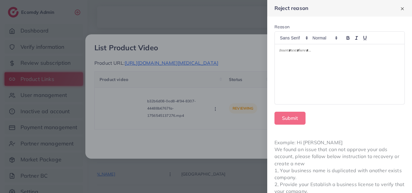
click at [322, 72] on div at bounding box center [340, 74] width 130 height 60
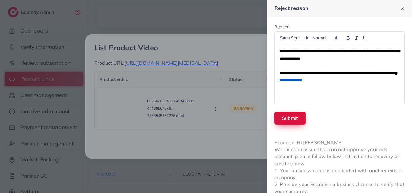
click at [286, 121] on button "Submit" at bounding box center [289, 118] width 31 height 13
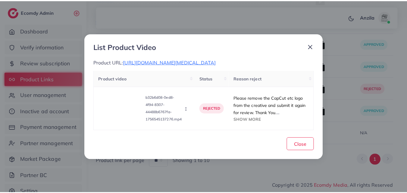
scroll to position [998, 0]
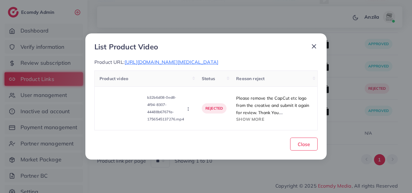
click at [290, 150] on div "Close" at bounding box center [205, 142] width 223 height 15
click at [293, 148] on button "Close" at bounding box center [303, 144] width 27 height 13
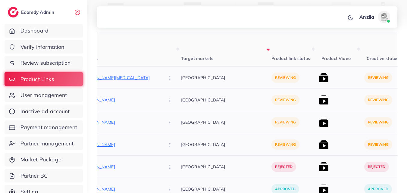
scroll to position [93, 0]
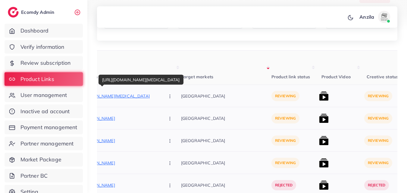
click at [120, 96] on p "https://mdmart.shop/products/2-in-1-flawless-facial-hair-remover-eyebrow-trimme…" at bounding box center [115, 96] width 90 height 7
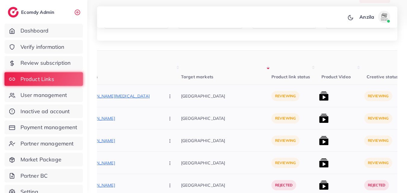
click at [160, 95] on button "button" at bounding box center [170, 96] width 21 height 14
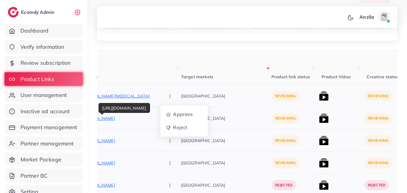
click at [119, 118] on p "https://mdmart.shop/products/electric-blender-mini-portable-juicer-380ml-usb-re…" at bounding box center [115, 118] width 90 height 7
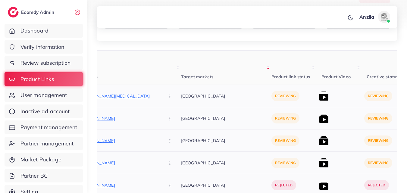
click at [160, 120] on button "button" at bounding box center [170, 119] width 21 height 14
drag, startPoint x: 148, startPoint y: 120, endPoint x: 151, endPoint y: 129, distance: 9.7
click at [160, 120] on button "button" at bounding box center [170, 119] width 21 height 14
click at [160, 141] on link "Approve" at bounding box center [184, 136] width 48 height 13
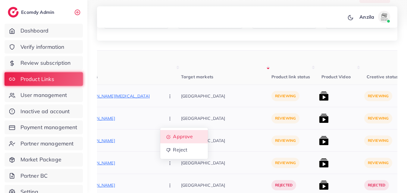
click at [160, 141] on link "Approve" at bounding box center [184, 136] width 48 height 13
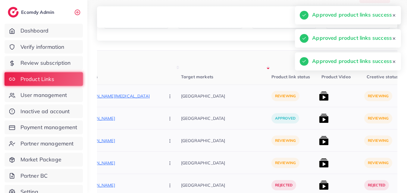
click at [113, 138] on p "https://mdmart.shop/products/balancepoint-hand-clip-random-color" at bounding box center [115, 140] width 90 height 7
click at [214, 140] on p "[GEOGRAPHIC_DATA]" at bounding box center [226, 141] width 90 height 14
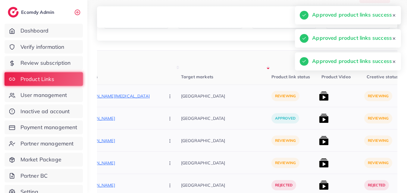
click at [214, 140] on p "[GEOGRAPHIC_DATA]" at bounding box center [226, 141] width 90 height 14
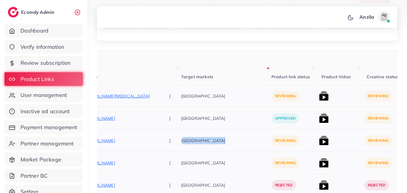
scroll to position [154, 0]
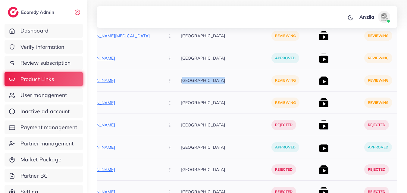
click at [220, 90] on div "[GEOGRAPHIC_DATA]" at bounding box center [226, 80] width 90 height 22
click at [168, 81] on icon "button" at bounding box center [170, 80] width 5 height 5
click at [160, 81] on button "button" at bounding box center [170, 81] width 21 height 14
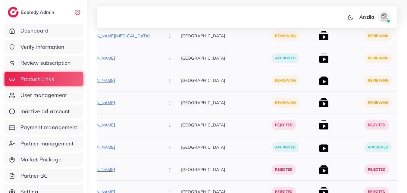
click at [160, 81] on button "button" at bounding box center [170, 81] width 21 height 14
click at [126, 102] on p "https://mdmart.shop/products/vibebutterfly-clip-tool" at bounding box center [115, 102] width 90 height 7
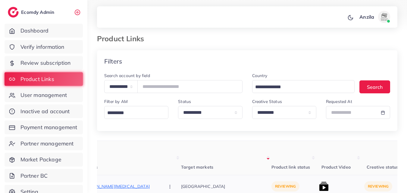
scroll to position [0, 0]
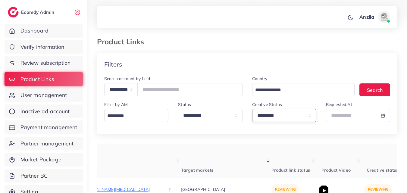
click at [297, 118] on select "**********" at bounding box center [284, 115] width 64 height 13
click at [288, 119] on select "**********" at bounding box center [284, 115] width 64 height 13
click at [252, 109] on select "**********" at bounding box center [284, 115] width 64 height 13
drag, startPoint x: 286, startPoint y: 121, endPoint x: 283, endPoint y: 119, distance: 3.8
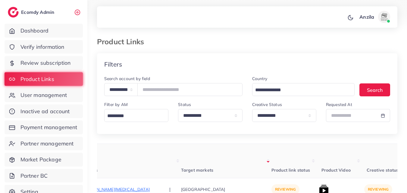
click at [285, 129] on div "**********" at bounding box center [247, 104] width 300 height 59
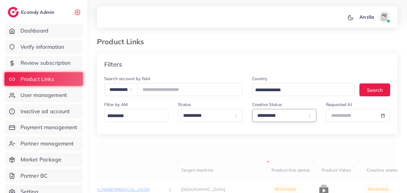
click at [283, 117] on select "**********" at bounding box center [284, 115] width 64 height 13
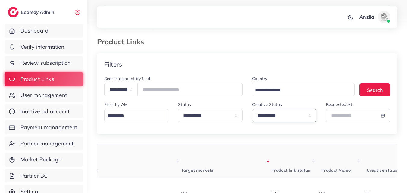
click at [279, 117] on select "**********" at bounding box center [284, 115] width 64 height 13
select select "*********"
click at [252, 109] on select "**********" at bounding box center [284, 115] width 64 height 13
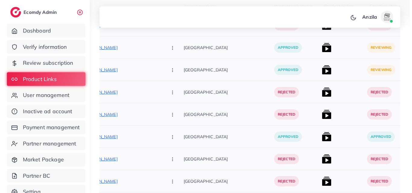
scroll to position [151, 0]
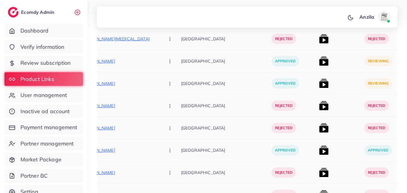
click at [319, 62] on img at bounding box center [324, 61] width 10 height 10
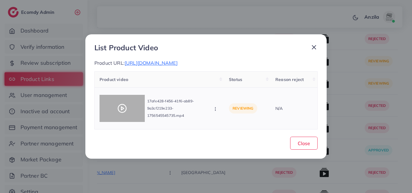
click at [130, 104] on div at bounding box center [121, 108] width 45 height 27
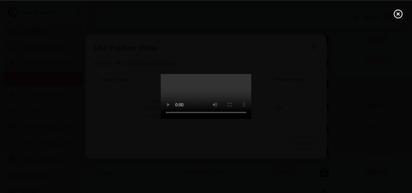
click at [244, 116] on video at bounding box center [206, 96] width 90 height 45
drag, startPoint x: 244, startPoint y: 116, endPoint x: 244, endPoint y: 143, distance: 26.2
click at [244, 116] on video at bounding box center [206, 96] width 90 height 45
click at [244, 119] on video at bounding box center [206, 96] width 90 height 45
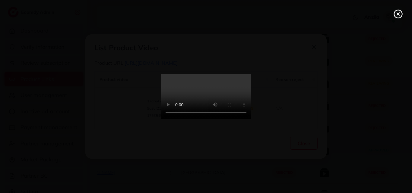
click at [244, 119] on video at bounding box center [206, 96] width 90 height 45
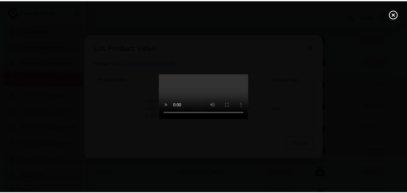
scroll to position [0, 0]
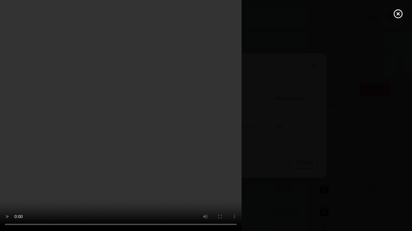
click at [220, 166] on video at bounding box center [206, 115] width 412 height 231
click at [388, 192] on div at bounding box center [206, 115] width 412 height 231
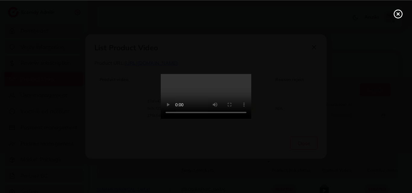
click at [400, 11] on circle at bounding box center [398, 14] width 8 height 8
click at [400, 11] on div "List Product Video Product URL: https://mdmart.shop/products/electric-blender-m…" at bounding box center [206, 96] width 412 height 193
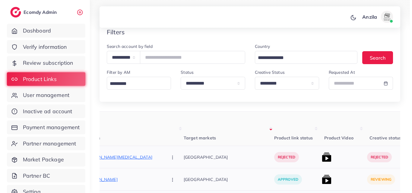
scroll to position [90, 0]
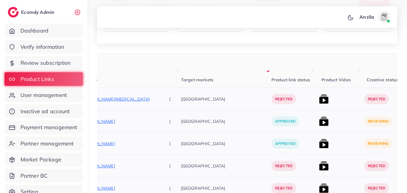
click at [319, 120] on img at bounding box center [324, 122] width 10 height 10
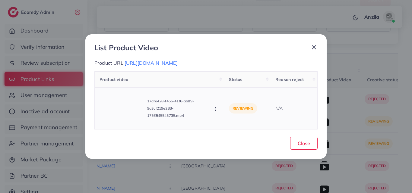
click at [217, 112] on icon "button" at bounding box center [215, 109] width 5 height 5
click at [231, 81] on link "Approve" at bounding box center [237, 82] width 48 height 13
click at [231, 81] on div "Product video Status Reason reject 17afe428-f456-41f6-ab89-9a3cf219e233-1756545…" at bounding box center [205, 100] width 223 height 58
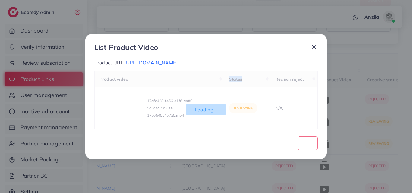
click at [241, 85] on div "Loading... Product video Status Reason reject 17afe428-f456-41f6-ab89-9a3cf219e…" at bounding box center [205, 100] width 223 height 58
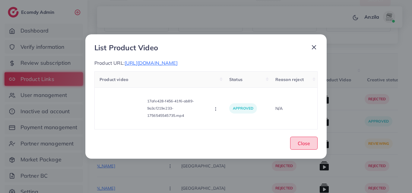
click at [292, 149] on button "Close" at bounding box center [303, 143] width 27 height 13
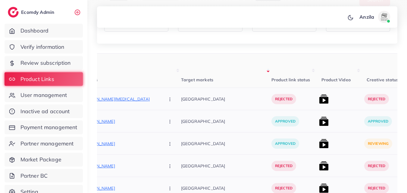
click at [317, 140] on div at bounding box center [339, 144] width 45 height 22
click at [319, 142] on img at bounding box center [324, 144] width 10 height 10
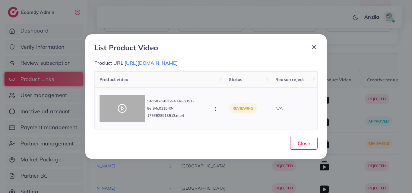
click at [124, 103] on div at bounding box center [121, 108] width 45 height 27
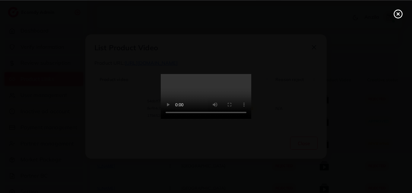
click at [197, 108] on video at bounding box center [206, 96] width 90 height 45
drag, startPoint x: 197, startPoint y: 108, endPoint x: 199, endPoint y: 134, distance: 26.3
click at [197, 108] on video at bounding box center [206, 96] width 90 height 45
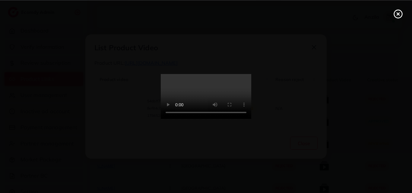
click at [197, 108] on video at bounding box center [206, 96] width 90 height 45
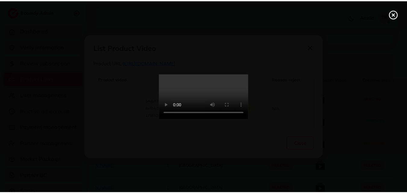
scroll to position [0, 0]
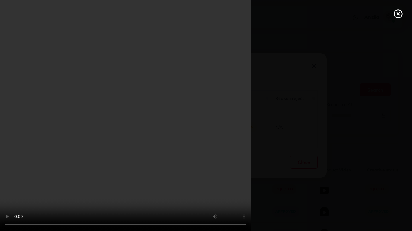
click at [386, 190] on div at bounding box center [206, 115] width 412 height 231
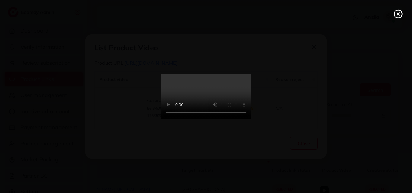
click at [401, 16] on icon at bounding box center [398, 14] width 10 height 10
click at [401, 16] on div "List Product Video Product URL: https://mdmart.shop/products/balancepoint-hand-…" at bounding box center [206, 96] width 412 height 193
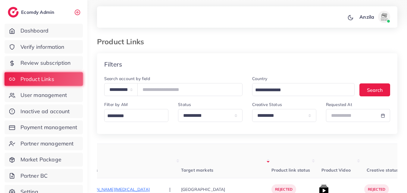
scroll to position [30, 0]
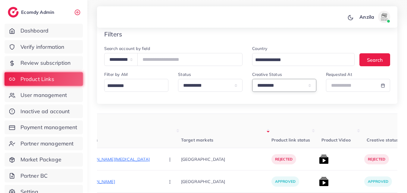
drag, startPoint x: 276, startPoint y: 83, endPoint x: 275, endPoint y: 91, distance: 7.9
click at [276, 83] on select "**********" at bounding box center [284, 85] width 64 height 13
click at [252, 79] on select "**********" at bounding box center [284, 85] width 64 height 13
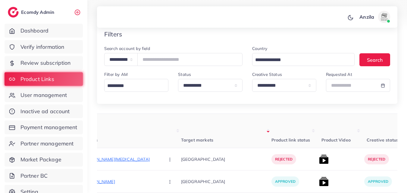
click at [276, 96] on div "**********" at bounding box center [284, 84] width 74 height 26
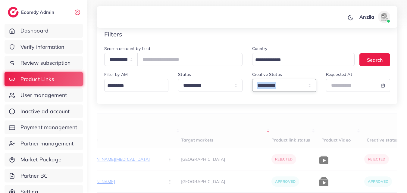
drag, startPoint x: 278, startPoint y: 90, endPoint x: 278, endPoint y: 114, distance: 24.1
click at [278, 90] on select "**********" at bounding box center [284, 85] width 64 height 13
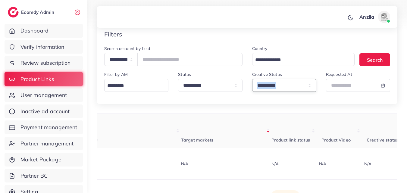
click at [280, 87] on select "**********" at bounding box center [284, 85] width 64 height 13
click at [280, 86] on select "**********" at bounding box center [284, 85] width 64 height 13
click at [281, 87] on select "**********" at bounding box center [284, 85] width 64 height 13
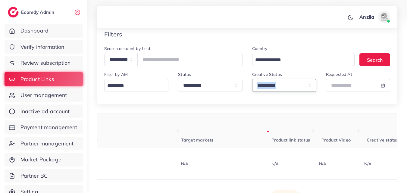
select select "*********"
click at [252, 79] on select "**********" at bounding box center [284, 85] width 64 height 13
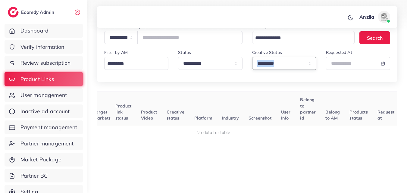
scroll to position [63, 0]
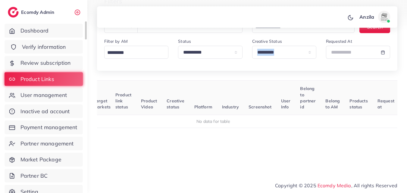
click at [67, 46] on link "Verify information" at bounding box center [44, 47] width 78 height 14
drag, startPoint x: 67, startPoint y: 46, endPoint x: 59, endPoint y: 46, distance: 7.8
click at [67, 46] on link "Verify information" at bounding box center [44, 47] width 78 height 14
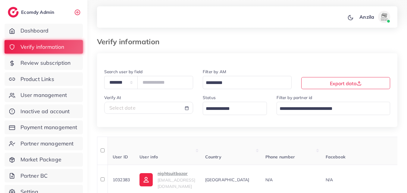
click at [227, 108] on input "Search for option" at bounding box center [231, 108] width 55 height 9
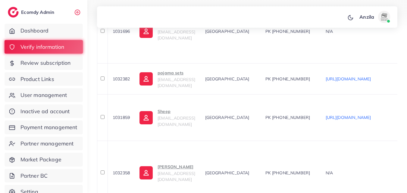
scroll to position [106, 0]
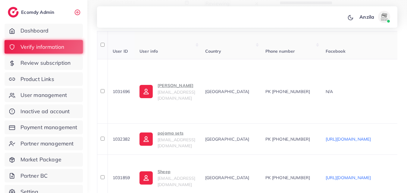
click at [251, 52] on th "Country" at bounding box center [230, 45] width 60 height 28
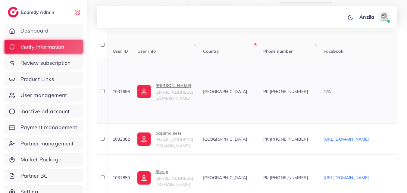
scroll to position [0, 0]
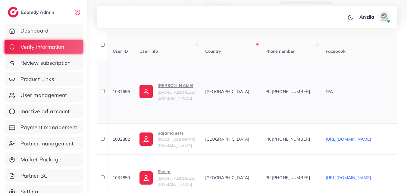
click at [170, 89] on p "Ahsam Hussain" at bounding box center [177, 85] width 38 height 7
click at [187, 46] on th "User info" at bounding box center [167, 45] width 65 height 28
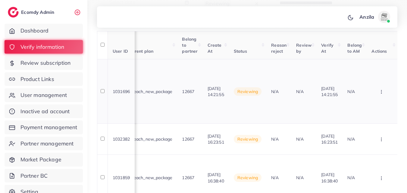
scroll to position [0, 687]
click at [381, 91] on icon "button" at bounding box center [381, 92] width 5 height 5
drag, startPoint x: 381, startPoint y: 91, endPoint x: 380, endPoint y: 97, distance: 6.7
click at [381, 91] on icon "button" at bounding box center [381, 92] width 5 height 5
click at [380, 123] on link "Reject" at bounding box center [372, 123] width 48 height 13
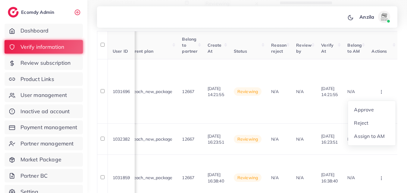
click at [0, 0] on div at bounding box center [0, 0] width 0 height 0
click at [382, 92] on icon "button" at bounding box center [381, 92] width 5 height 5
click at [382, 120] on link "Reject" at bounding box center [372, 123] width 48 height 13
click at [0, 0] on div at bounding box center [0, 0] width 0 height 0
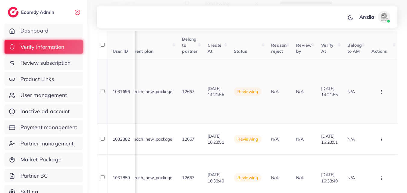
click at [377, 93] on button "button" at bounding box center [382, 92] width 21 height 14
click at [380, 119] on link "Reject" at bounding box center [372, 123] width 48 height 13
click at [0, 0] on div at bounding box center [0, 0] width 0 height 0
click at [387, 92] on button "button" at bounding box center [382, 92] width 21 height 14
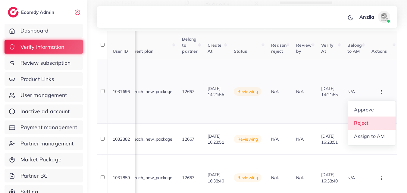
click at [387, 120] on link "Reject" at bounding box center [372, 123] width 48 height 13
click at [0, 0] on div at bounding box center [0, 0] width 0 height 0
click at [383, 92] on icon "button" at bounding box center [381, 92] width 5 height 5
drag, startPoint x: 383, startPoint y: 92, endPoint x: 383, endPoint y: 97, distance: 5.1
click at [383, 92] on icon "button" at bounding box center [381, 92] width 5 height 5
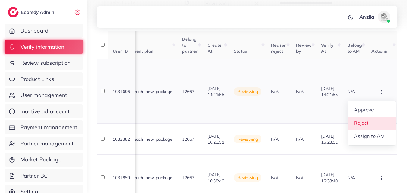
click at [384, 121] on link "Reject" at bounding box center [372, 123] width 48 height 13
click at [0, 0] on div at bounding box center [0, 0] width 0 height 0
click at [381, 94] on icon "button" at bounding box center [381, 92] width 5 height 5
click at [383, 117] on link "Reject" at bounding box center [372, 123] width 48 height 13
click at [0, 0] on div at bounding box center [0, 0] width 0 height 0
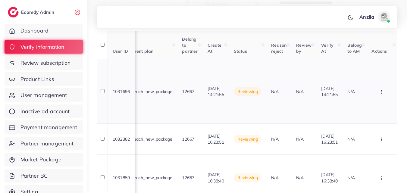
click at [381, 91] on icon "button" at bounding box center [381, 92] width 5 height 5
click at [381, 122] on link "Reject" at bounding box center [372, 123] width 48 height 13
click at [0, 0] on div at bounding box center [0, 0] width 0 height 0
click at [380, 91] on icon "button" at bounding box center [381, 92] width 5 height 5
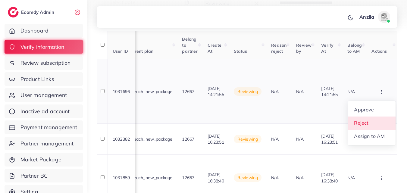
click at [383, 121] on link "Reject" at bounding box center [372, 123] width 48 height 13
click at [0, 0] on div at bounding box center [0, 0] width 0 height 0
click at [381, 85] on button "button" at bounding box center [382, 92] width 21 height 14
click at [379, 125] on link "Reject" at bounding box center [372, 123] width 48 height 13
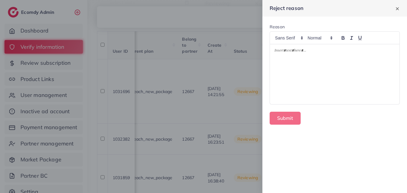
click at [359, 66] on div at bounding box center [335, 74] width 130 height 60
click at [315, 122] on div "Submit" at bounding box center [335, 118] width 130 height 13
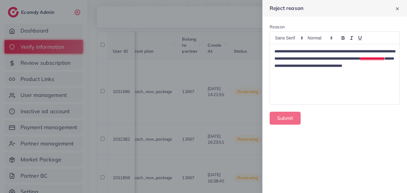
scroll to position [0, 0]
click at [285, 113] on button "Submit" at bounding box center [285, 118] width 31 height 13
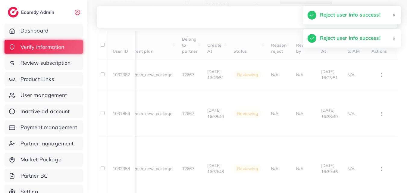
scroll to position [0, 676]
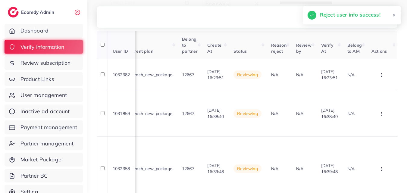
click at [258, 55] on th "Status" at bounding box center [247, 45] width 37 height 28
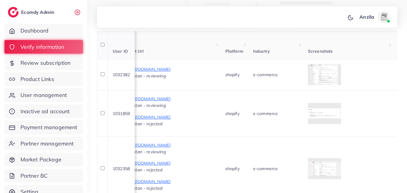
scroll to position [0, 339]
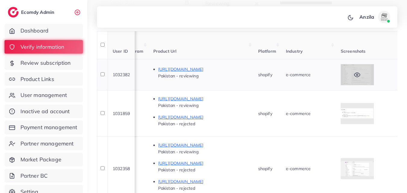
click at [374, 71] on div at bounding box center [357, 74] width 33 height 21
click at [371, 68] on div at bounding box center [357, 74] width 33 height 21
click at [280, 55] on th "Platform" at bounding box center [267, 45] width 28 height 28
click at [280, 55] on div "User ID User info Country Phone number Facebook WhatsApp Telegram Product Url P…" at bounding box center [247, 125] width 300 height 188
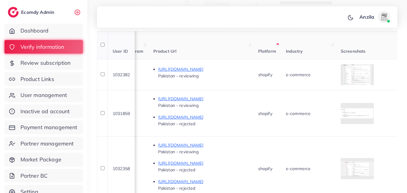
click at [253, 49] on th "Product Url" at bounding box center [201, 45] width 105 height 28
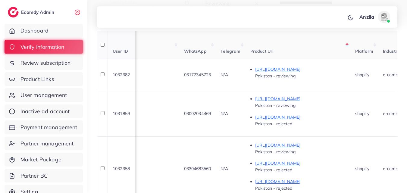
scroll to position [0, 230]
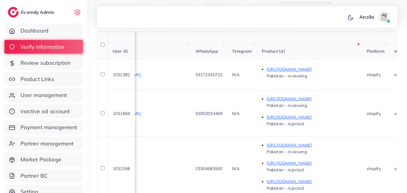
click at [252, 41] on th "Telegram" at bounding box center [242, 45] width 30 height 28
click at [252, 41] on div "User ID User info Country Phone number Facebook WhatsApp Telegram Product Url P…" at bounding box center [247, 125] width 300 height 188
click at [179, 54] on th "Facebook" at bounding box center [141, 45] width 100 height 28
click at [179, 54] on div "User ID User info Country Phone number Facebook WhatsApp Telegram Product Url P…" at bounding box center [247, 125] width 300 height 188
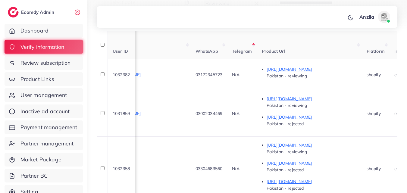
click at [179, 54] on div "User ID User info Country Phone number Facebook WhatsApp Telegram Product Url P…" at bounding box center [247, 125] width 300 height 188
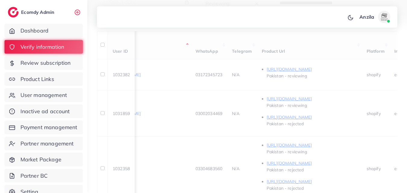
scroll to position [0, 218]
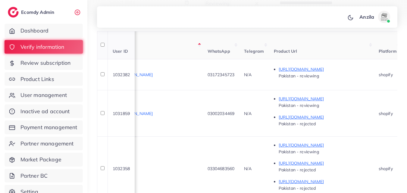
click at [203, 47] on th "Facebook" at bounding box center [153, 45] width 100 height 28
click at [221, 47] on div "User ID User info Country Phone number Facebook WhatsApp Telegram Product Url P…" at bounding box center [247, 125] width 300 height 188
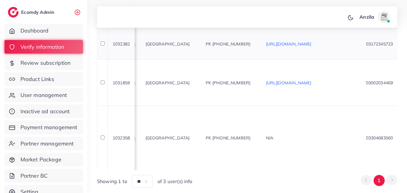
scroll to position [102, 0]
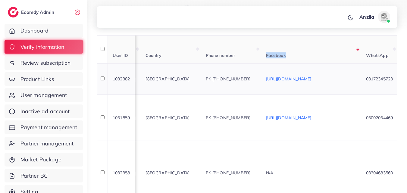
click at [136, 83] on span "pajamasets087@gmail.com" at bounding box center [117, 82] width 38 height 11
click at [198, 55] on th "Country" at bounding box center [171, 49] width 60 height 28
click at [198, 55] on div "User ID User info Country Phone number Facebook WhatsApp Telegram Product Url P…" at bounding box center [247, 129] width 300 height 188
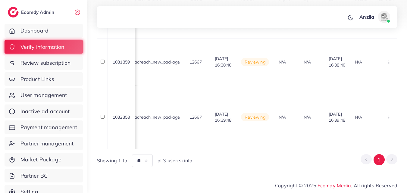
scroll to position [0, 676]
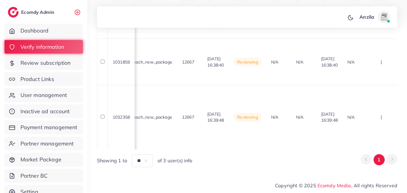
click at [388, 161] on li "Pagination" at bounding box center [391, 159] width 11 height 11
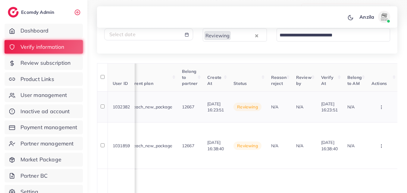
scroll to position [71, 0]
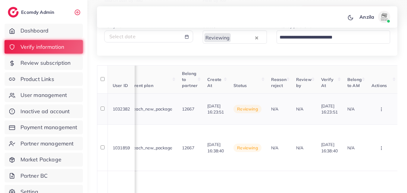
click at [385, 110] on button "button" at bounding box center [382, 109] width 21 height 14
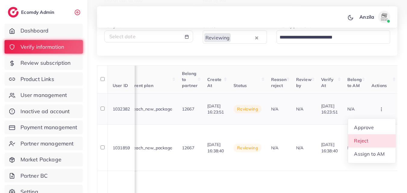
click at [383, 144] on link "Reject" at bounding box center [372, 140] width 48 height 13
click at [0, 0] on div at bounding box center [0, 0] width 0 height 0
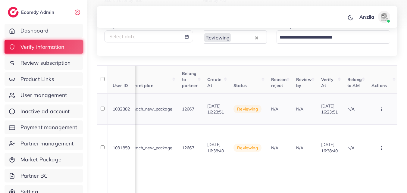
click at [383, 109] on icon "button" at bounding box center [381, 109] width 5 height 5
click at [383, 112] on button "button" at bounding box center [382, 109] width 21 height 14
click at [380, 110] on icon "button" at bounding box center [381, 109] width 5 height 5
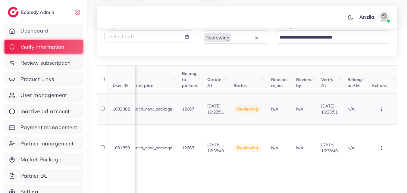
click at [380, 110] on icon "button" at bounding box center [381, 109] width 5 height 5
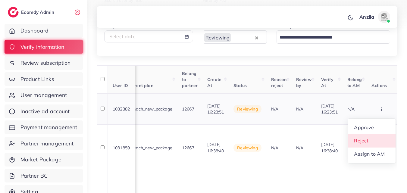
click at [376, 137] on link "Reject" at bounding box center [372, 140] width 48 height 13
click at [0, 0] on div at bounding box center [0, 0] width 0 height 0
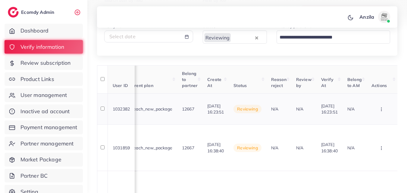
click at [377, 112] on button "button" at bounding box center [382, 109] width 21 height 14
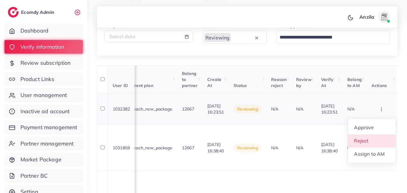
click at [376, 142] on link "Reject" at bounding box center [372, 140] width 48 height 13
click at [0, 0] on div at bounding box center [0, 0] width 0 height 0
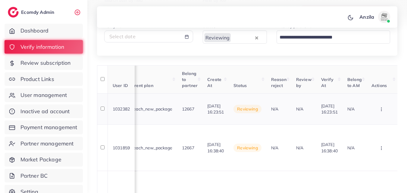
click at [379, 111] on button "button" at bounding box center [382, 109] width 21 height 14
click at [379, 111] on icon "button" at bounding box center [381, 109] width 5 height 5
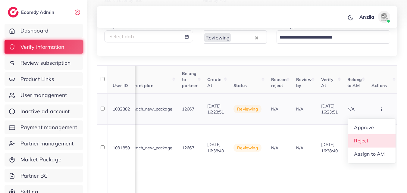
click at [380, 138] on link "Reject" at bounding box center [372, 140] width 48 height 13
click at [0, 0] on div at bounding box center [0, 0] width 0 height 0
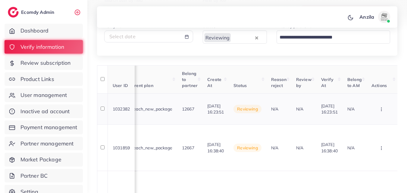
click at [382, 112] on button "button" at bounding box center [382, 109] width 21 height 14
click at [382, 112] on icon "button" at bounding box center [381, 109] width 5 height 5
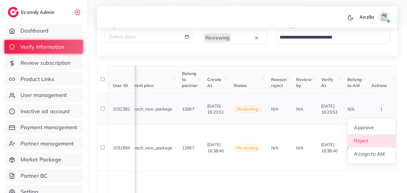
click at [382, 143] on link "Reject" at bounding box center [372, 140] width 48 height 13
click at [0, 0] on div at bounding box center [0, 0] width 0 height 0
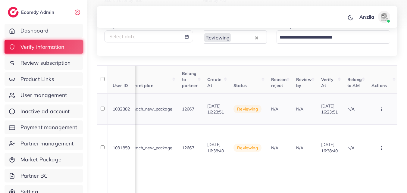
click at [383, 112] on icon "button" at bounding box center [381, 109] width 5 height 5
click at [383, 111] on icon "button" at bounding box center [381, 109] width 5 height 5
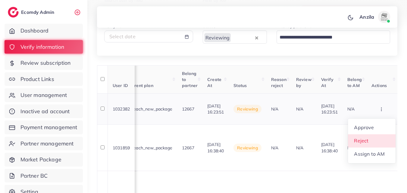
click at [381, 138] on link "Reject" at bounding box center [372, 140] width 48 height 13
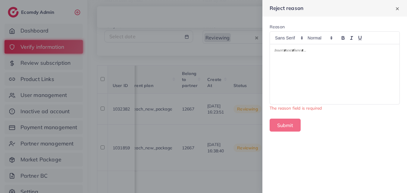
click at [316, 61] on div at bounding box center [335, 74] width 130 height 60
click at [331, 124] on div "Submit" at bounding box center [335, 125] width 130 height 13
drag, startPoint x: 316, startPoint y: 61, endPoint x: 331, endPoint y: 123, distance: 64.5
click at [331, 124] on div "Submit" at bounding box center [335, 125] width 130 height 13
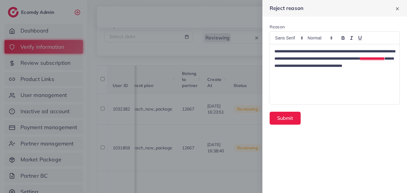
scroll to position [0, 0]
click at [292, 113] on button "Submit" at bounding box center [285, 118] width 31 height 13
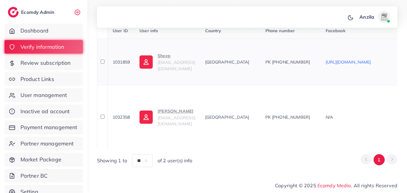
click at [164, 55] on p "Sheep" at bounding box center [177, 55] width 38 height 7
click at [159, 144] on td "Ayan Butt glowmotive9@gmail.com" at bounding box center [167, 117] width 65 height 64
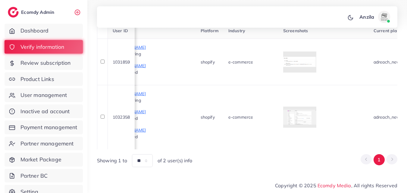
scroll to position [0, 434]
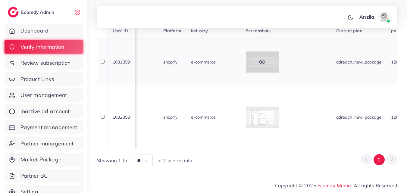
click at [279, 59] on div at bounding box center [262, 62] width 33 height 21
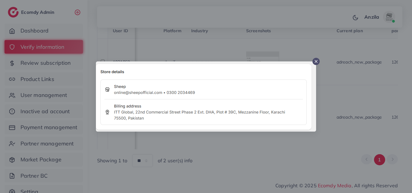
click at [315, 64] on div at bounding box center [315, 61] width 7 height 7
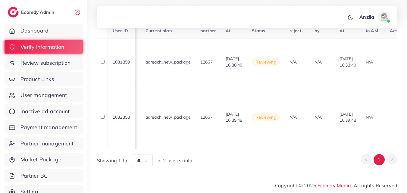
scroll to position [0, 643]
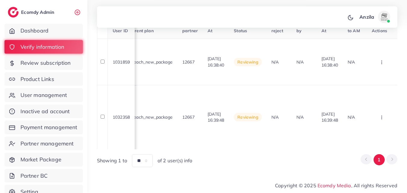
click at [358, 149] on div "User ID User info Country Phone number Facebook WhatsApp Telegram Product Url P…" at bounding box center [247, 80] width 300 height 139
click at [382, 55] on button "button" at bounding box center [382, 62] width 21 height 14
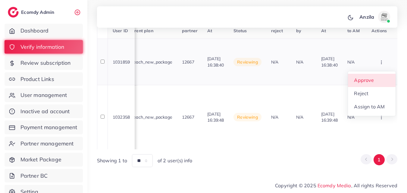
click at [387, 74] on link "Approve" at bounding box center [372, 80] width 48 height 13
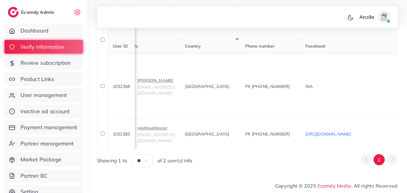
scroll to position [0, 7]
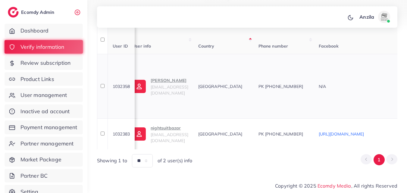
click at [171, 75] on td "Ayan Butt glowmotive9@gmail.com" at bounding box center [160, 86] width 65 height 64
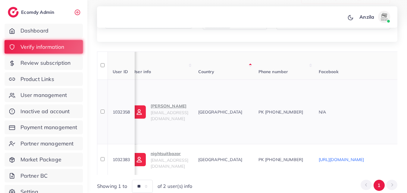
click at [164, 110] on p "Ayan Butt" at bounding box center [170, 105] width 38 height 7
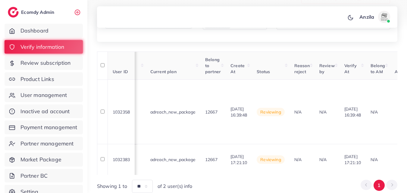
click at [401, 176] on div "**********" at bounding box center [247, 59] width 320 height 288
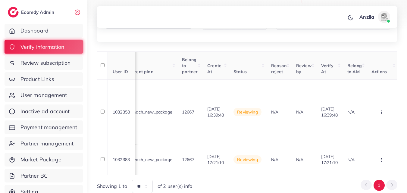
click at [403, 176] on div "**********" at bounding box center [247, 59] width 320 height 288
click at [381, 111] on icon "button" at bounding box center [381, 112] width 5 height 5
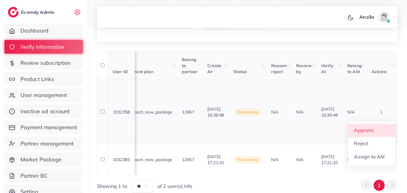
click at [366, 130] on span "Approve" at bounding box center [364, 130] width 20 height 6
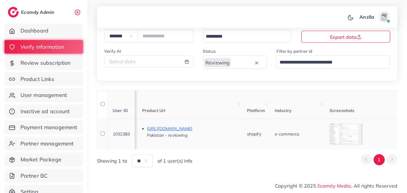
scroll to position [0, 348]
click at [351, 133] on icon at bounding box center [348, 134] width 6 height 6
click at [351, 132] on icon at bounding box center [348, 134] width 6 height 6
click at [312, 102] on th "Industry" at bounding box center [299, 104] width 55 height 28
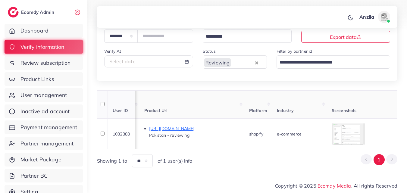
click at [312, 102] on div "User ID User info Country Phone number Facebook WhatsApp Telegram Product Url P…" at bounding box center [247, 128] width 300 height 77
click at [346, 124] on div at bounding box center [348, 134] width 33 height 21
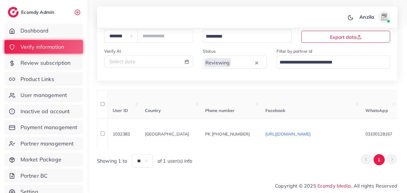
scroll to position [0, 0]
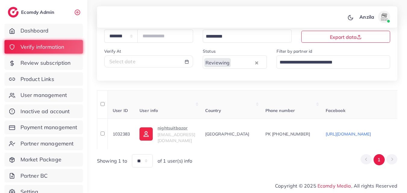
click at [91, 154] on div "**********" at bounding box center [247, 66] width 320 height 224
click at [162, 128] on p "nightsuitbazar" at bounding box center [177, 127] width 38 height 7
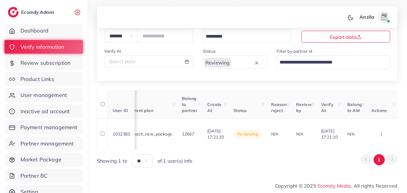
scroll to position [0, 665]
click at [381, 132] on icon "button" at bounding box center [381, 134] width 5 height 5
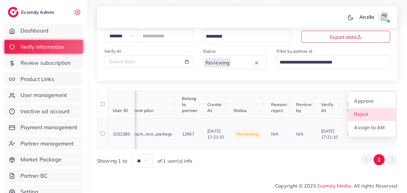
click at [363, 113] on link "Reject" at bounding box center [372, 114] width 48 height 13
click at [0, 0] on div at bounding box center [0, 0] width 0 height 0
click at [381, 132] on icon "button" at bounding box center [381, 134] width 5 height 5
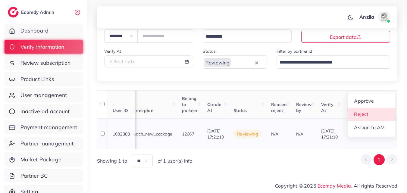
click at [373, 114] on link "Reject" at bounding box center [372, 114] width 48 height 13
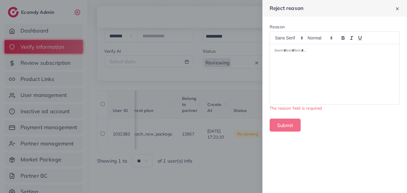
click at [308, 76] on div at bounding box center [335, 74] width 130 height 60
drag, startPoint x: 308, startPoint y: 76, endPoint x: 305, endPoint y: 122, distance: 46.2
click at [318, 126] on div "Submit" at bounding box center [335, 125] width 130 height 13
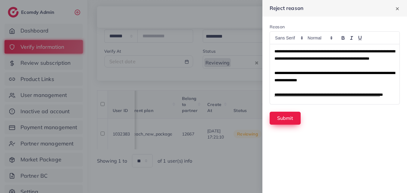
scroll to position [36, 0]
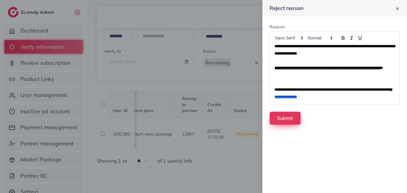
click at [291, 123] on button "Submit" at bounding box center [285, 118] width 31 height 13
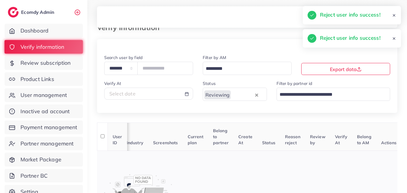
scroll to position [30, 0]
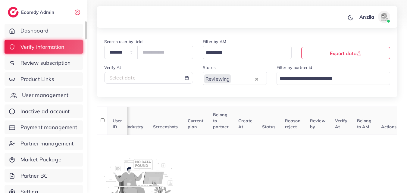
click at [58, 96] on span "User management" at bounding box center [45, 95] width 46 height 8
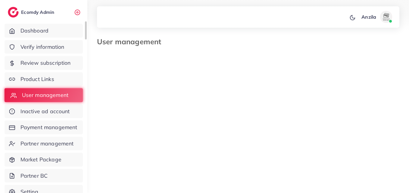
scroll to position [0, 217]
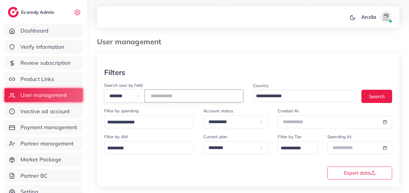
click at [164, 99] on input "number" at bounding box center [194, 96] width 99 height 13
type input "*******"
click at [201, 61] on div at bounding box center [248, 60] width 303 height 15
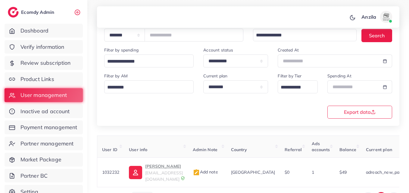
scroll to position [95, 0]
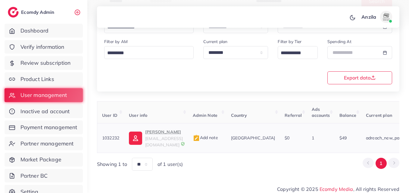
click at [162, 134] on p "Asim Hassan" at bounding box center [164, 131] width 38 height 7
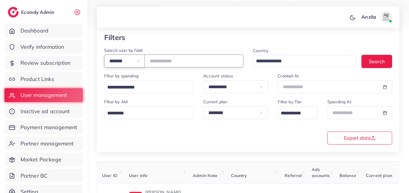
click at [145, 62] on select "**********" at bounding box center [124, 61] width 41 height 13
select select "*****"
click at [104, 55] on select "**********" at bounding box center [124, 61] width 41 height 13
drag, startPoint x: 147, startPoint y: 66, endPoint x: 168, endPoint y: 60, distance: 22.6
click at [147, 87] on input "Search for option" at bounding box center [145, 87] width 81 height 9
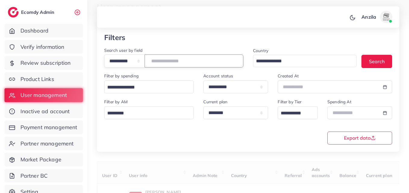
click at [169, 59] on input "text" at bounding box center [194, 61] width 99 height 13
paste input "**********"
type input "**********"
click at [184, 124] on div "Filter by AM Loading..." at bounding box center [148, 111] width 99 height 26
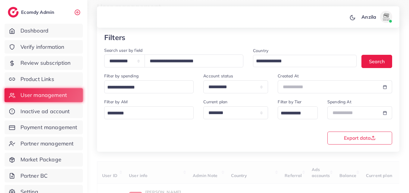
click at [200, 135] on div "**********" at bounding box center [248, 121] width 298 height 46
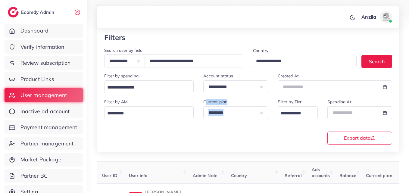
click at [200, 135] on div "**********" at bounding box center [248, 121] width 298 height 46
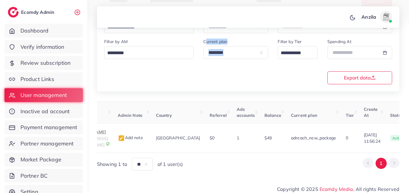
scroll to position [0, 44]
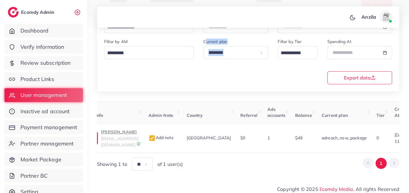
click at [199, 158] on div "Showing 1 to ** ** ** *** of 1 user(s) 1" at bounding box center [248, 164] width 303 height 13
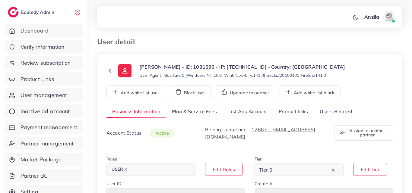
select select "********"
click at [326, 110] on link "Users Related" at bounding box center [335, 111] width 44 height 13
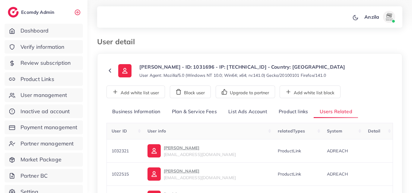
click at [299, 109] on link "Product links" at bounding box center [293, 111] width 41 height 13
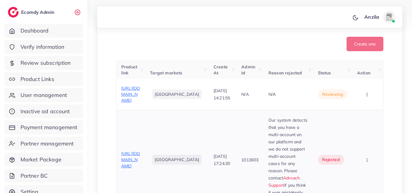
scroll to position [211, 0]
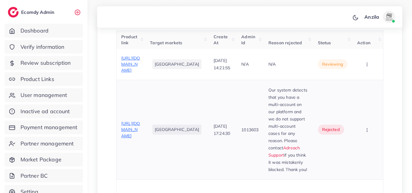
drag, startPoint x: 259, startPoint y: 99, endPoint x: 304, endPoint y: 172, distance: 86.1
click at [304, 172] on td "Our system detects that you have a multi-account on our platform and we do not …" at bounding box center [287, 130] width 49 height 100
copy p "Our system detects that you have a multi-account on our platform and we do not …"
click at [364, 71] on button "button" at bounding box center [367, 65] width 21 height 14
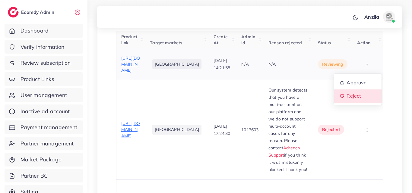
click at [355, 99] on span "Reject" at bounding box center [353, 96] width 14 height 6
click at [0, 0] on div at bounding box center [0, 0] width 0 height 0
click at [368, 67] on icon "button" at bounding box center [366, 64] width 5 height 5
click at [366, 103] on link "Reject" at bounding box center [358, 96] width 48 height 13
click at [0, 0] on div at bounding box center [0, 0] width 0 height 0
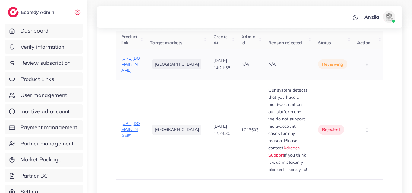
click at [369, 67] on icon "button" at bounding box center [366, 64] width 5 height 5
click at [361, 96] on link "Reject" at bounding box center [358, 96] width 48 height 13
click at [0, 0] on div at bounding box center [0, 0] width 0 height 0
click at [358, 80] on td "Approve Reject" at bounding box center [367, 64] width 31 height 31
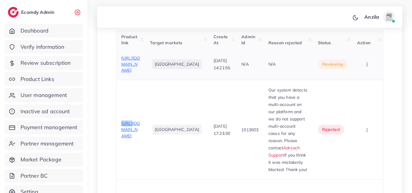
click at [368, 71] on button "button" at bounding box center [367, 65] width 21 height 14
click at [364, 100] on link "Reject" at bounding box center [358, 96] width 48 height 13
click at [0, 0] on div at bounding box center [0, 0] width 0 height 0
click at [366, 71] on button "button" at bounding box center [367, 65] width 21 height 14
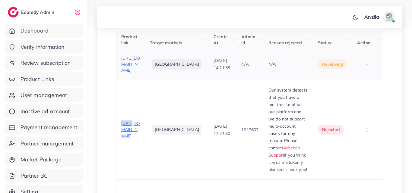
click at [366, 71] on button "button" at bounding box center [367, 65] width 21 height 14
click at [365, 98] on link "Reject" at bounding box center [358, 96] width 48 height 13
click at [0, 0] on div at bounding box center [0, 0] width 0 height 0
click at [367, 71] on button "button" at bounding box center [367, 65] width 21 height 14
click at [364, 103] on link "Reject" at bounding box center [358, 96] width 48 height 13
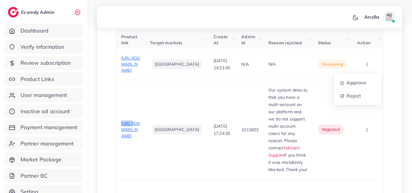
click at [0, 0] on div at bounding box center [0, 0] width 0 height 0
click at [371, 71] on button "button" at bounding box center [367, 65] width 21 height 14
click at [364, 100] on link "Reject" at bounding box center [358, 96] width 48 height 13
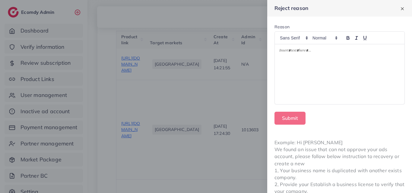
click at [355, 72] on div at bounding box center [340, 74] width 130 height 60
drag, startPoint x: 355, startPoint y: 72, endPoint x: 316, endPoint y: 120, distance: 61.7
click at [316, 120] on div "Submit" at bounding box center [339, 118] width 130 height 13
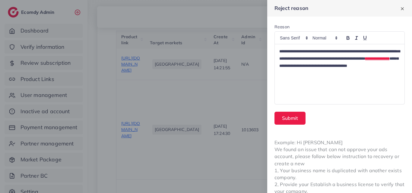
scroll to position [0, 0]
click at [282, 115] on button "Submit" at bounding box center [289, 118] width 31 height 13
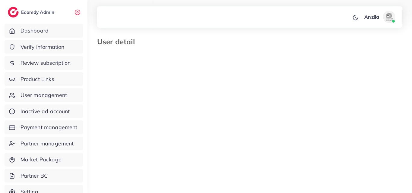
select select "********"
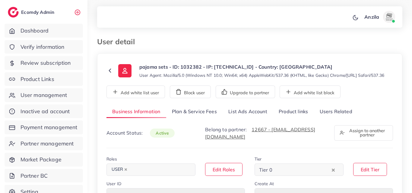
select select "********"
click at [345, 118] on link "Users Related" at bounding box center [335, 111] width 44 height 13
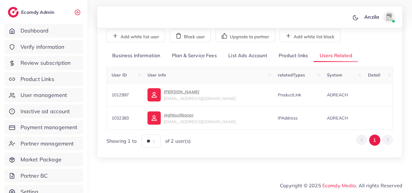
scroll to position [62, 0]
click at [296, 58] on link "Product links" at bounding box center [293, 55] width 41 height 13
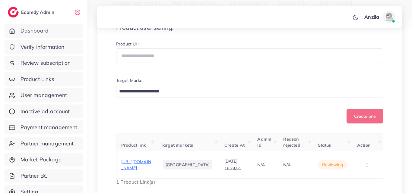
scroll to position [45, 0]
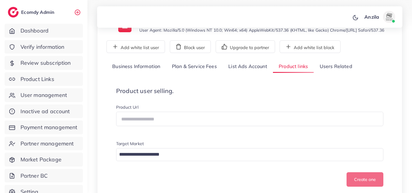
click at [331, 73] on link "Users Related" at bounding box center [335, 66] width 44 height 13
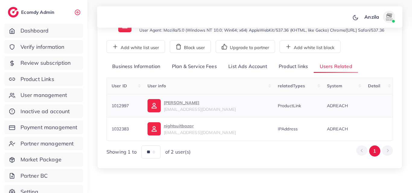
click at [192, 106] on p "Muhammad Hunain" at bounding box center [200, 102] width 72 height 7
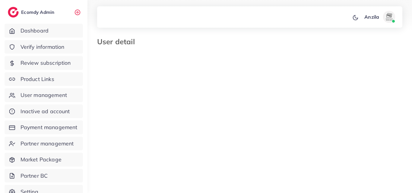
select select "********"
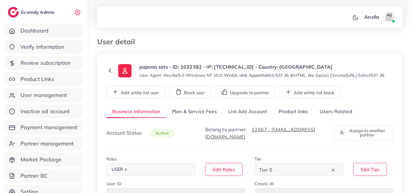
click at [281, 118] on link "Product links" at bounding box center [293, 111] width 41 height 13
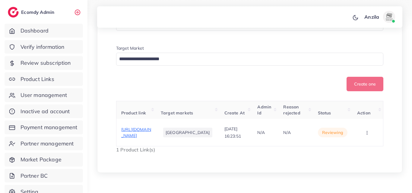
scroll to position [166, 0]
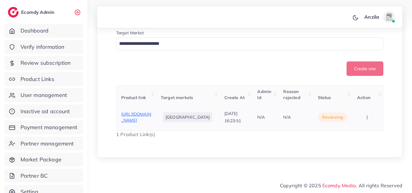
click at [367, 115] on icon "button" at bounding box center [366, 117] width 5 height 5
click at [366, 107] on link "Reject" at bounding box center [358, 107] width 48 height 13
click at [0, 0] on div at bounding box center [0, 0] width 0 height 0
click at [0, 0] on form "Reason Submit" at bounding box center [0, 0] width 0 height 0
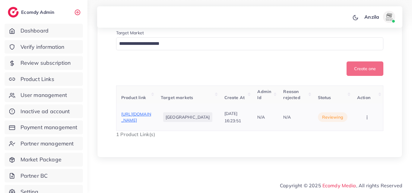
click at [367, 117] on circle "button" at bounding box center [366, 117] width 0 height 0
click at [366, 111] on link "Reject" at bounding box center [358, 107] width 48 height 13
click at [0, 0] on div at bounding box center [0, 0] width 0 height 0
click at [366, 112] on button "button" at bounding box center [367, 117] width 21 height 14
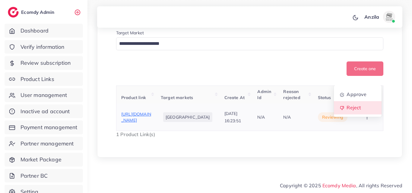
click at [366, 110] on link "Reject" at bounding box center [358, 107] width 48 height 13
click at [0, 0] on div at bounding box center [0, 0] width 0 height 0
click at [369, 117] on icon "button" at bounding box center [366, 117] width 5 height 5
click at [369, 108] on link "Reject" at bounding box center [358, 107] width 48 height 13
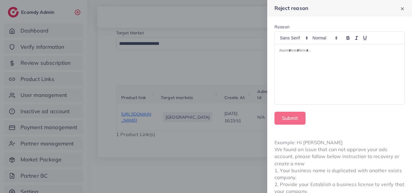
click at [338, 68] on div at bounding box center [340, 74] width 130 height 60
click at [345, 129] on form "Reason Submit" at bounding box center [339, 74] width 145 height 115
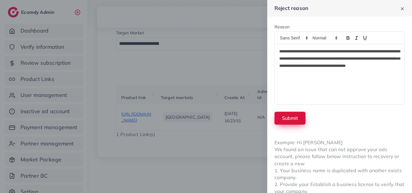
click at [293, 122] on button "Submit" at bounding box center [289, 118] width 31 height 13
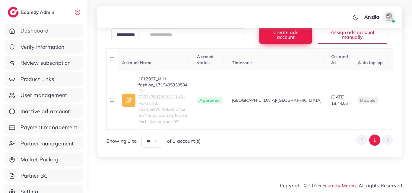
scroll to position [82, 0]
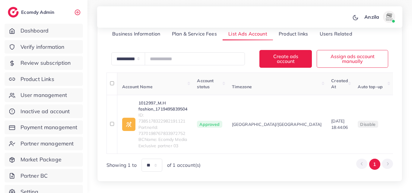
click at [292, 40] on link "Product links" at bounding box center [293, 33] width 41 height 13
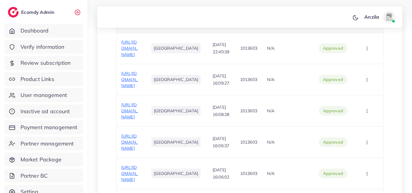
scroll to position [263, 0]
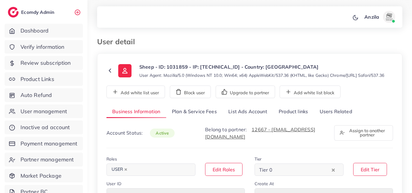
select select "********"
click at [332, 118] on link "Users Related" at bounding box center [335, 111] width 44 height 13
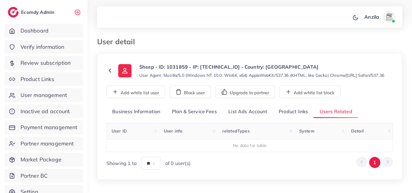
click at [297, 118] on link "Product links" at bounding box center [293, 111] width 41 height 13
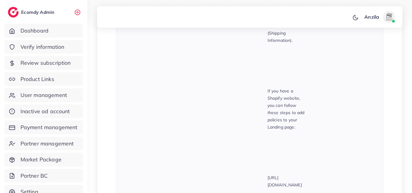
scroll to position [362, 0]
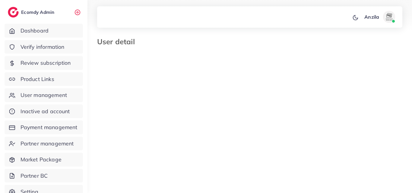
select select "********"
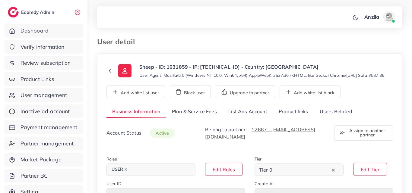
click at [295, 116] on link "Product links" at bounding box center [293, 111] width 41 height 13
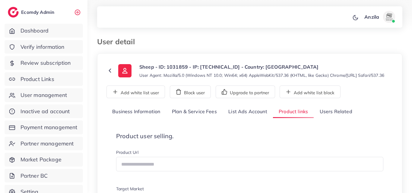
click at [332, 118] on link "Users Related" at bounding box center [335, 111] width 44 height 13
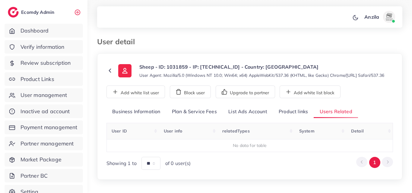
click at [299, 118] on link "Product links" at bounding box center [293, 111] width 41 height 13
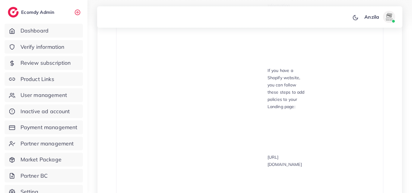
scroll to position [332, 0]
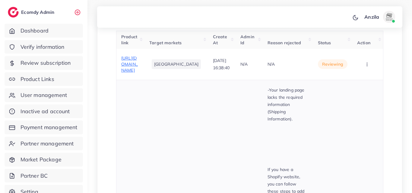
scroll to position [181, 0]
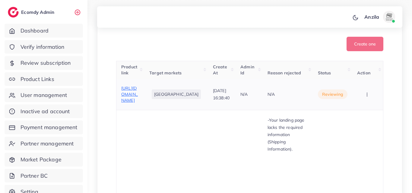
click at [124, 103] on span "https://sheepofficial.com/" at bounding box center [129, 95] width 17 height 18
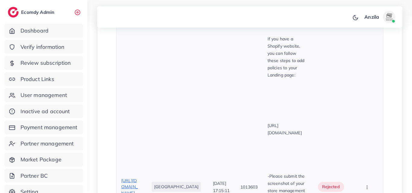
scroll to position [362, 0]
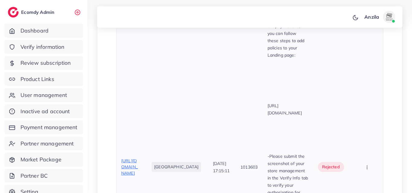
click at [341, 98] on td "rejected" at bounding box center [332, 167] width 39 height 476
click at [372, 160] on button "button" at bounding box center [367, 167] width 21 height 14
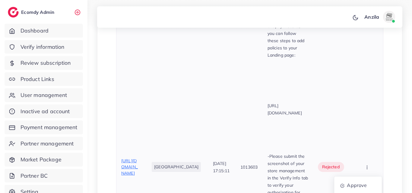
click at [371, 176] on ul "Approve Reject" at bounding box center [358, 192] width 48 height 32
click at [367, 179] on link "Approve" at bounding box center [358, 185] width 48 height 13
click at [367, 137] on div "Product link Target markets Create At Admin Id Reason rejected Status Action ht…" at bounding box center [249, 146] width 267 height 532
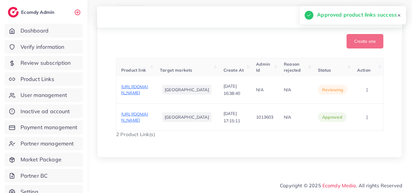
scroll to position [0, 0]
click at [360, 86] on button "button" at bounding box center [367, 90] width 21 height 14
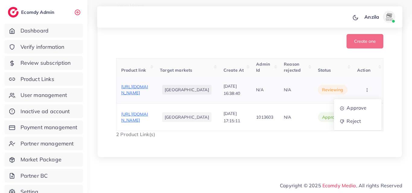
click at [368, 99] on ul "Approve Reject" at bounding box center [357, 115] width 48 height 32
click at [359, 105] on span "Approve" at bounding box center [356, 108] width 20 height 6
drag, startPoint x: 359, startPoint y: 102, endPoint x: 318, endPoint y: 72, distance: 51.0
click at [359, 102] on div "Product link Target markets Create At Admin Id Reason rejected Status Action ht…" at bounding box center [249, 98] width 267 height 80
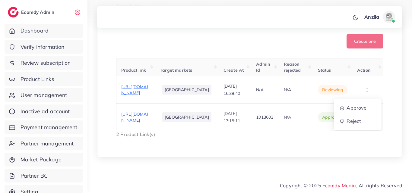
click at [359, 102] on div "Product link Target markets Create At Admin Id Reason rejected Status Action ht…" at bounding box center [249, 98] width 267 height 80
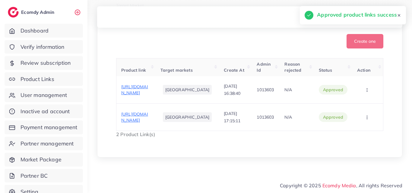
click at [307, 140] on div "Product user selling. Product Url Target Market Loading... Create one Product l…" at bounding box center [249, 43] width 286 height 208
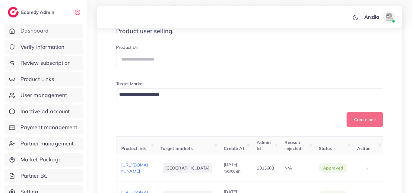
scroll to position [73, 0]
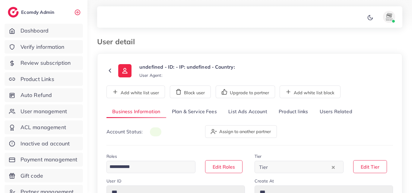
click at [326, 114] on link "Users Related" at bounding box center [335, 111] width 44 height 13
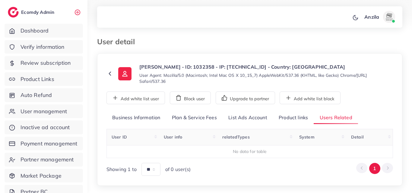
click at [292, 118] on link "Product links" at bounding box center [293, 118] width 41 height 13
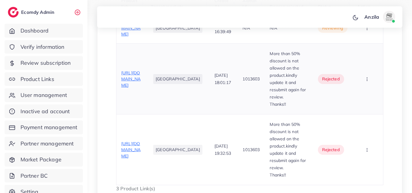
scroll to position [299, 0]
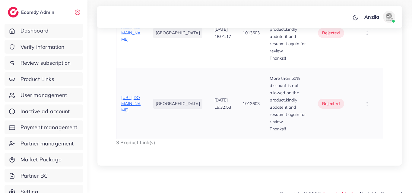
click at [139, 104] on span "[URL][DOMAIN_NAME]" at bounding box center [130, 104] width 19 height 18
click at [370, 100] on button "button" at bounding box center [367, 104] width 21 height 14
click at [350, 65] on link "Approve" at bounding box center [358, 71] width 48 height 13
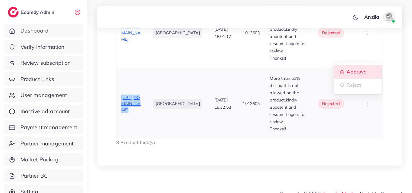
click at [350, 62] on div "Product link Target markets Create At Admin Id Reason rejected Status Action ht…" at bounding box center [249, 47] width 267 height 198
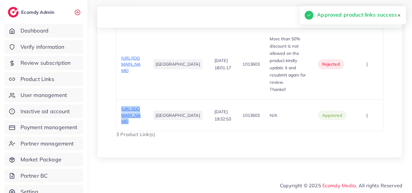
scroll to position [261, 0]
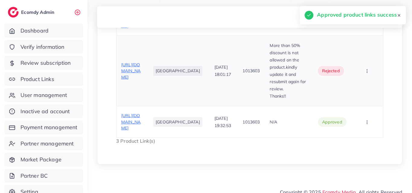
click at [217, 102] on td "29/08/2025, 18:01:17" at bounding box center [223, 71] width 28 height 71
click at [140, 66] on span "https://theframes.pk/products/learn-to-rest-not-quit-motivational-wall-art" at bounding box center [130, 71] width 19 height 18
click at [370, 73] on button "button" at bounding box center [367, 71] width 21 height 14
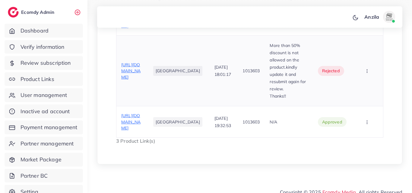
drag, startPoint x: 370, startPoint y: 73, endPoint x: 366, endPoint y: 84, distance: 11.6
click at [370, 73] on button "button" at bounding box center [367, 71] width 21 height 14
click at [366, 92] on span "Approve" at bounding box center [356, 89] width 20 height 6
drag, startPoint x: 366, startPoint y: 93, endPoint x: 260, endPoint y: 27, distance: 125.5
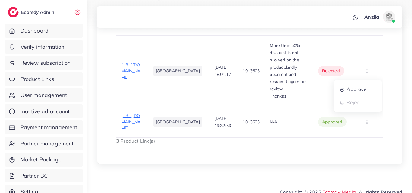
click at [366, 93] on div "Product link Target markets Create At Admin Id Reason rejected Status Action ht…" at bounding box center [249, 65] width 267 height 159
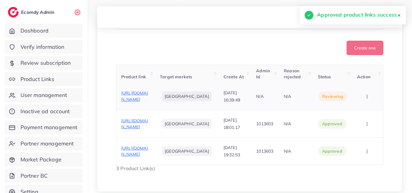
scroll to position [181, 0]
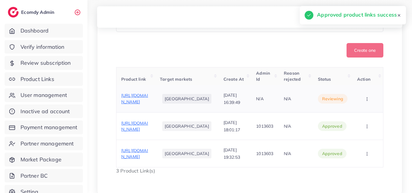
click at [127, 101] on span "https://theframes.pk/collections/motivational-frames" at bounding box center [134, 98] width 27 height 11
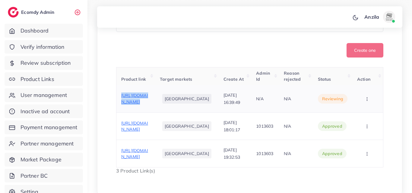
click at [362, 102] on button "button" at bounding box center [367, 99] width 21 height 14
click at [362, 123] on link "Approve" at bounding box center [358, 117] width 48 height 13
click at [362, 123] on div "Product link Target markets Create At Admin Id Reason rejected Status Action ht…" at bounding box center [249, 121] width 267 height 108
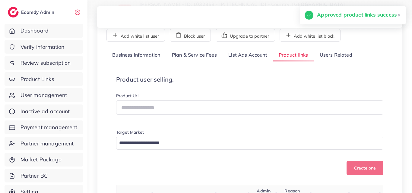
scroll to position [60, 0]
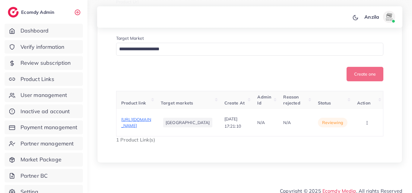
scroll to position [90, 0]
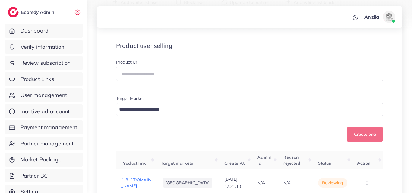
click at [344, 28] on link "Users Related" at bounding box center [335, 21] width 44 height 13
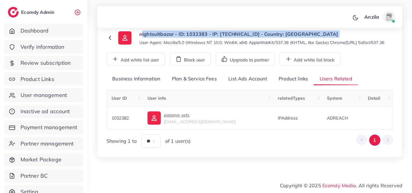
scroll to position [39, 0]
click at [181, 116] on p "pajama sets" at bounding box center [200, 115] width 72 height 7
click at [288, 82] on link "Product links" at bounding box center [293, 79] width 41 height 13
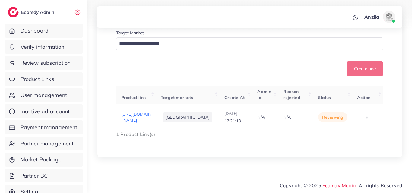
scroll to position [166, 0]
click at [142, 112] on span "[URL][DOMAIN_NAME]" at bounding box center [136, 117] width 30 height 11
click at [362, 117] on button "button" at bounding box center [367, 117] width 21 height 14
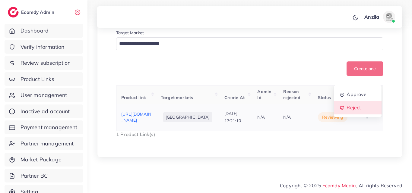
click at [358, 109] on link "Reject" at bounding box center [358, 107] width 48 height 13
drag, startPoint x: 358, startPoint y: 109, endPoint x: 344, endPoint y: 110, distance: 13.6
click at [0, 0] on div at bounding box center [0, 0] width 0 height 0
click at [362, 114] on button "button" at bounding box center [367, 117] width 21 height 14
click at [358, 105] on span "Reject" at bounding box center [353, 108] width 14 height 6
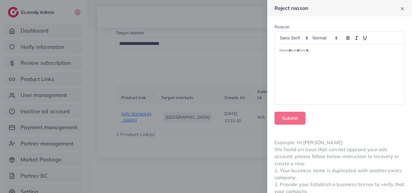
click at [323, 82] on div at bounding box center [340, 74] width 130 height 60
click at [322, 81] on div at bounding box center [340, 74] width 130 height 60
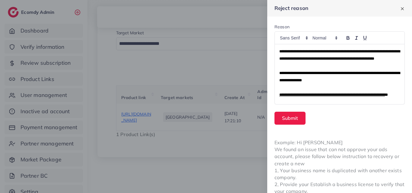
scroll to position [36, 0]
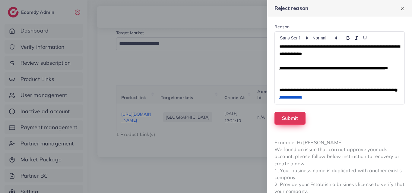
click at [294, 121] on button "Submit" at bounding box center [289, 118] width 31 height 13
drag, startPoint x: 294, startPoint y: 121, endPoint x: 234, endPoint y: 27, distance: 111.9
click at [294, 121] on button "Submit" at bounding box center [289, 118] width 31 height 13
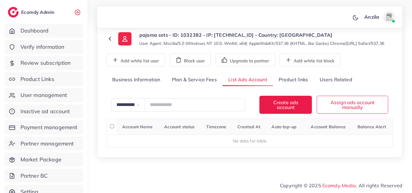
scroll to position [38, 0]
click at [287, 82] on link "Product links" at bounding box center [293, 80] width 41 height 13
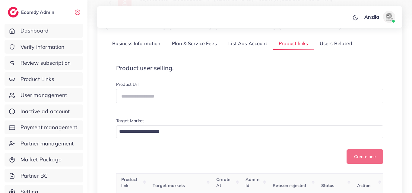
scroll to position [8, 0]
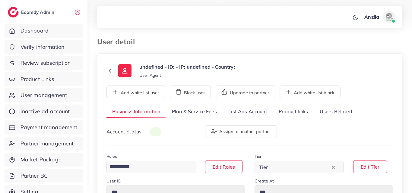
type input "*******"
type input "**********"
type input "******"
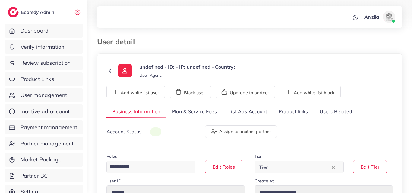
type input "**********"
select select "********"
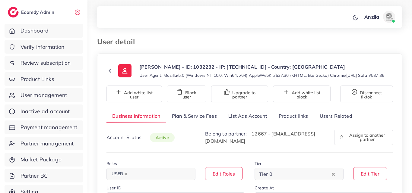
click at [252, 119] on link "List Ads Account" at bounding box center [247, 116] width 50 height 13
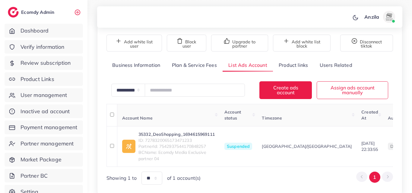
scroll to position [60, 0]
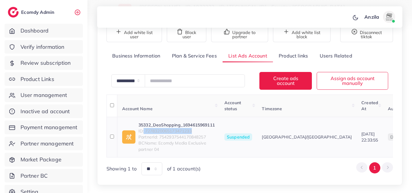
drag, startPoint x: 144, startPoint y: 137, endPoint x: 196, endPoint y: 137, distance: 52.1
click at [196, 134] on span "ID: 7278320065173471233" at bounding box center [176, 131] width 76 height 6
copy span "7278320065173471233"
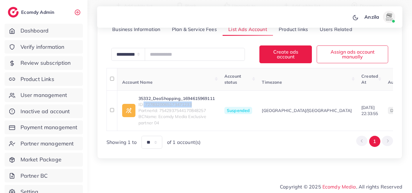
scroll to position [90, 0]
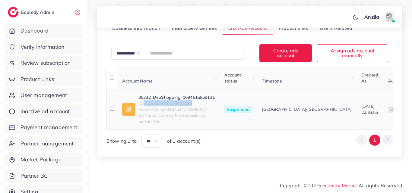
click at [170, 100] on link "35332_DeoShopping_1694615969111" at bounding box center [176, 97] width 76 height 6
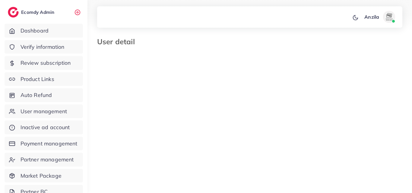
select select "********"
